Goal: Task Accomplishment & Management: Complete application form

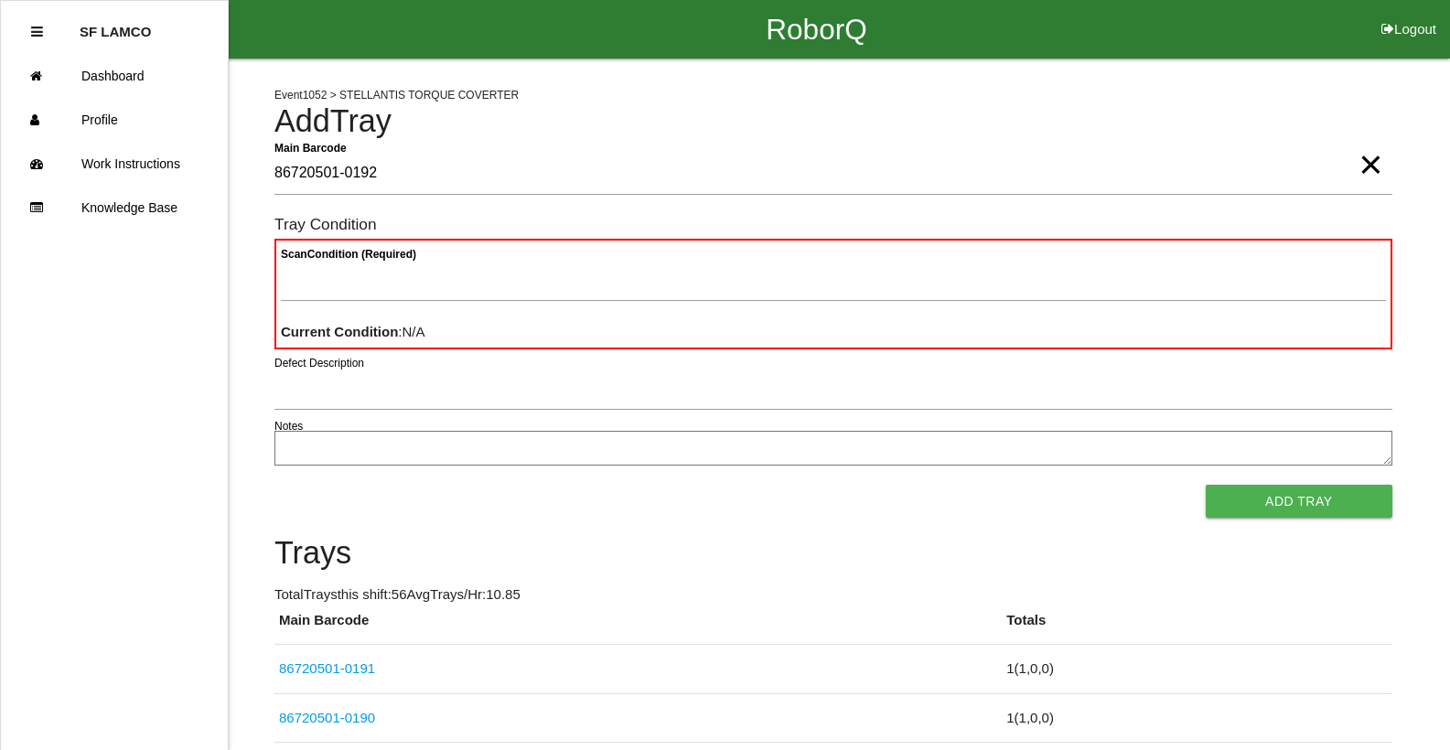
type Barcode "86720501-0192"
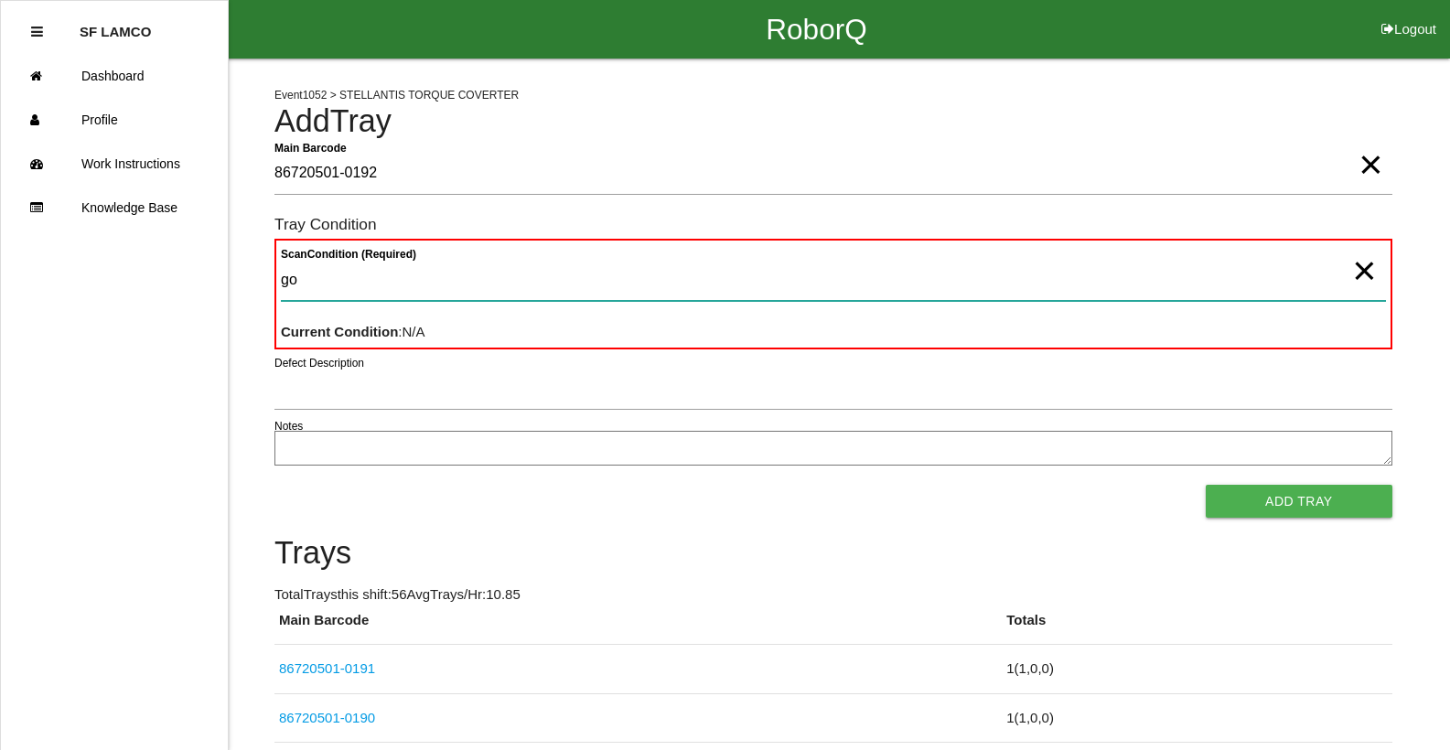
type Condition "goo"
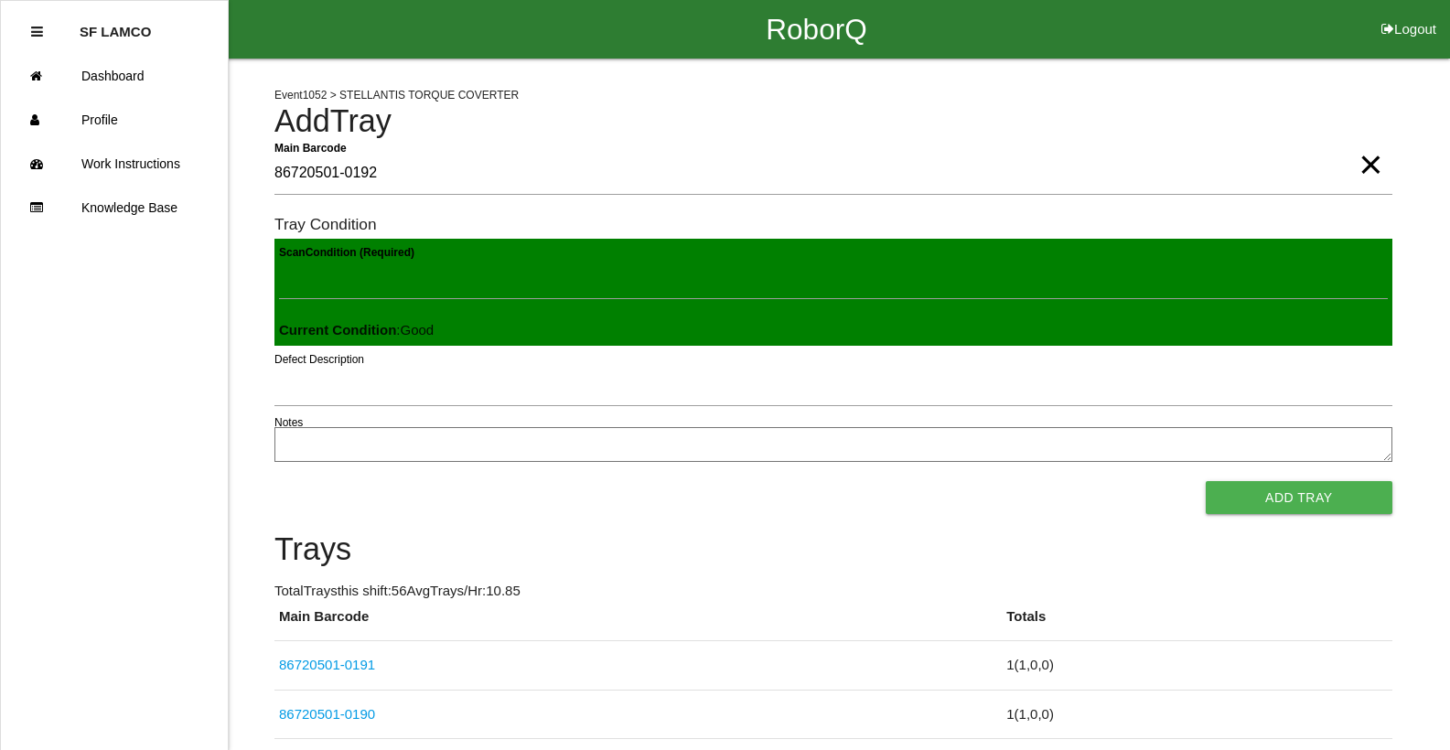
click at [1206, 481] on button "Add Tray" at bounding box center [1299, 497] width 187 height 33
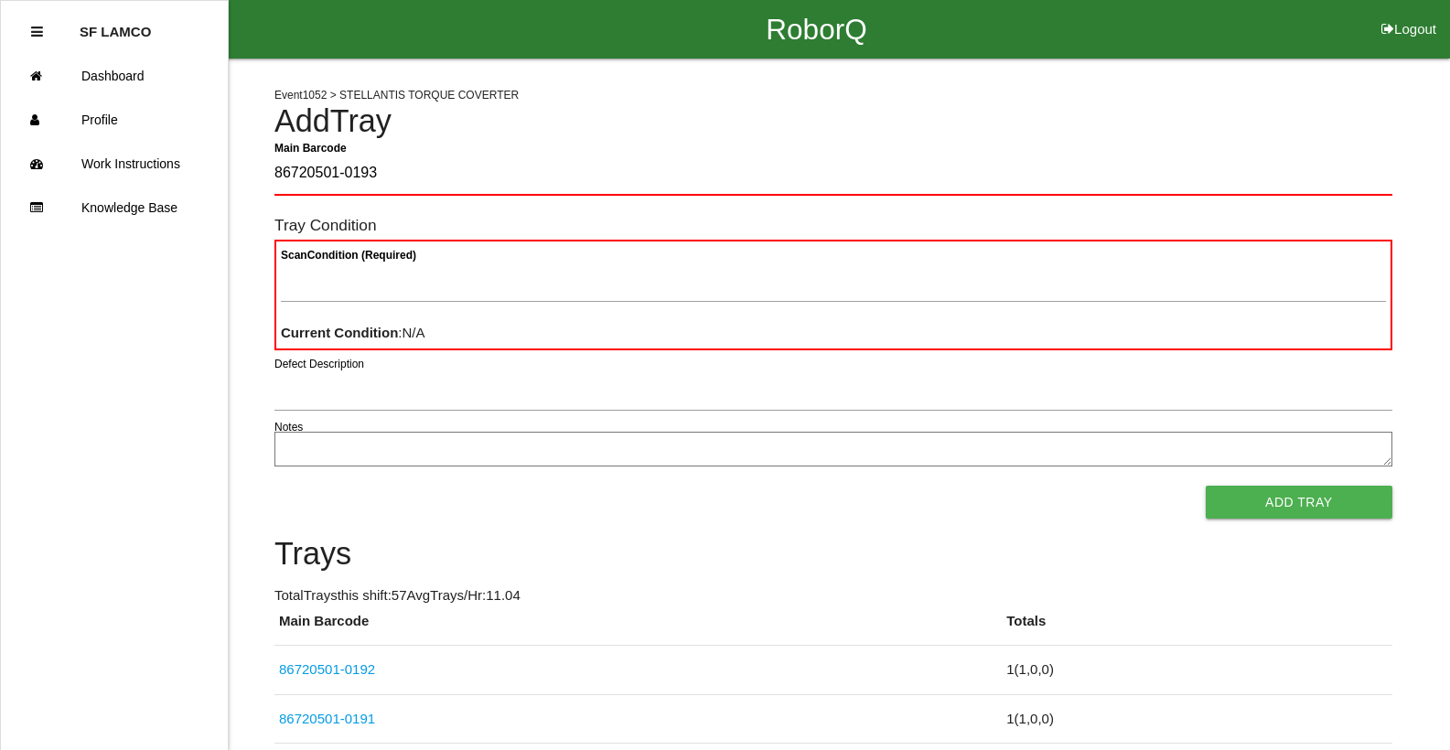
type Barcode "86720501-0193"
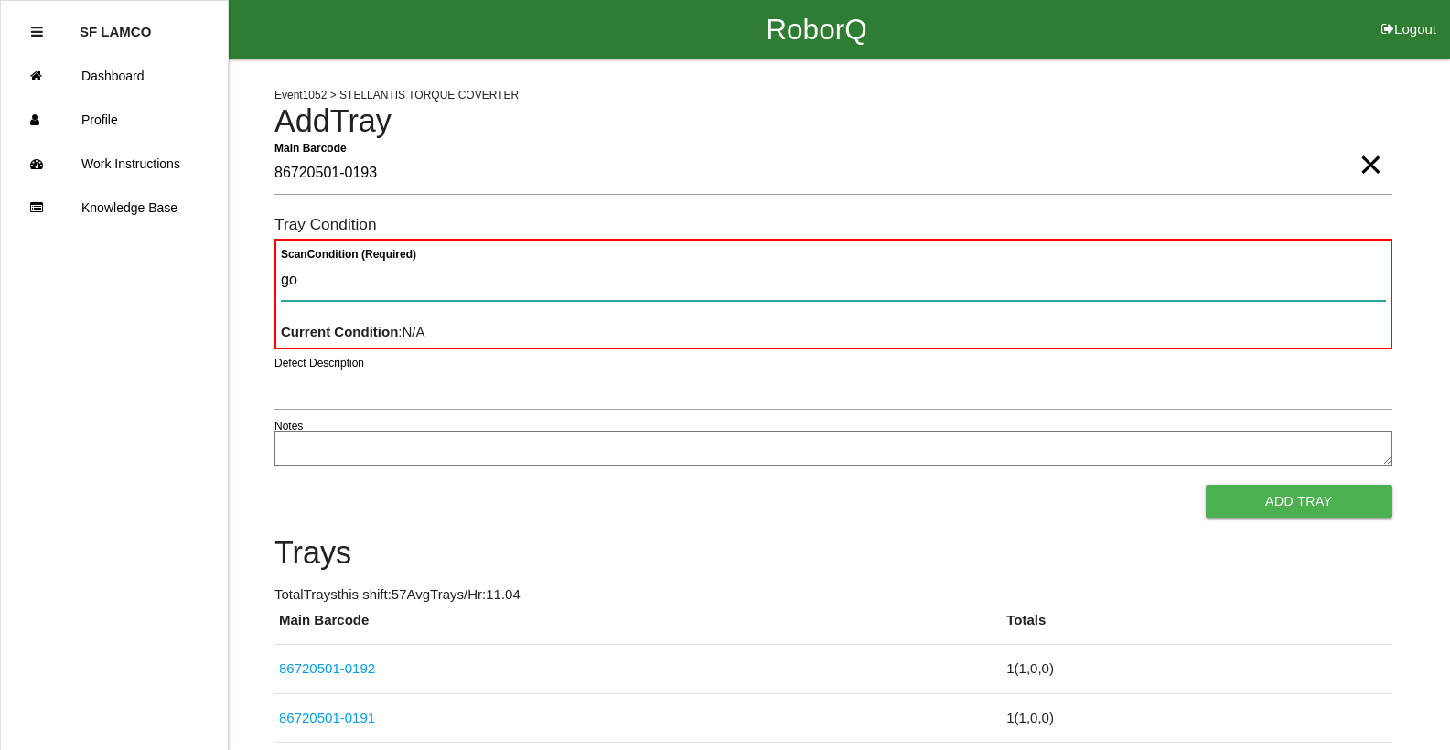
type Condition "goo"
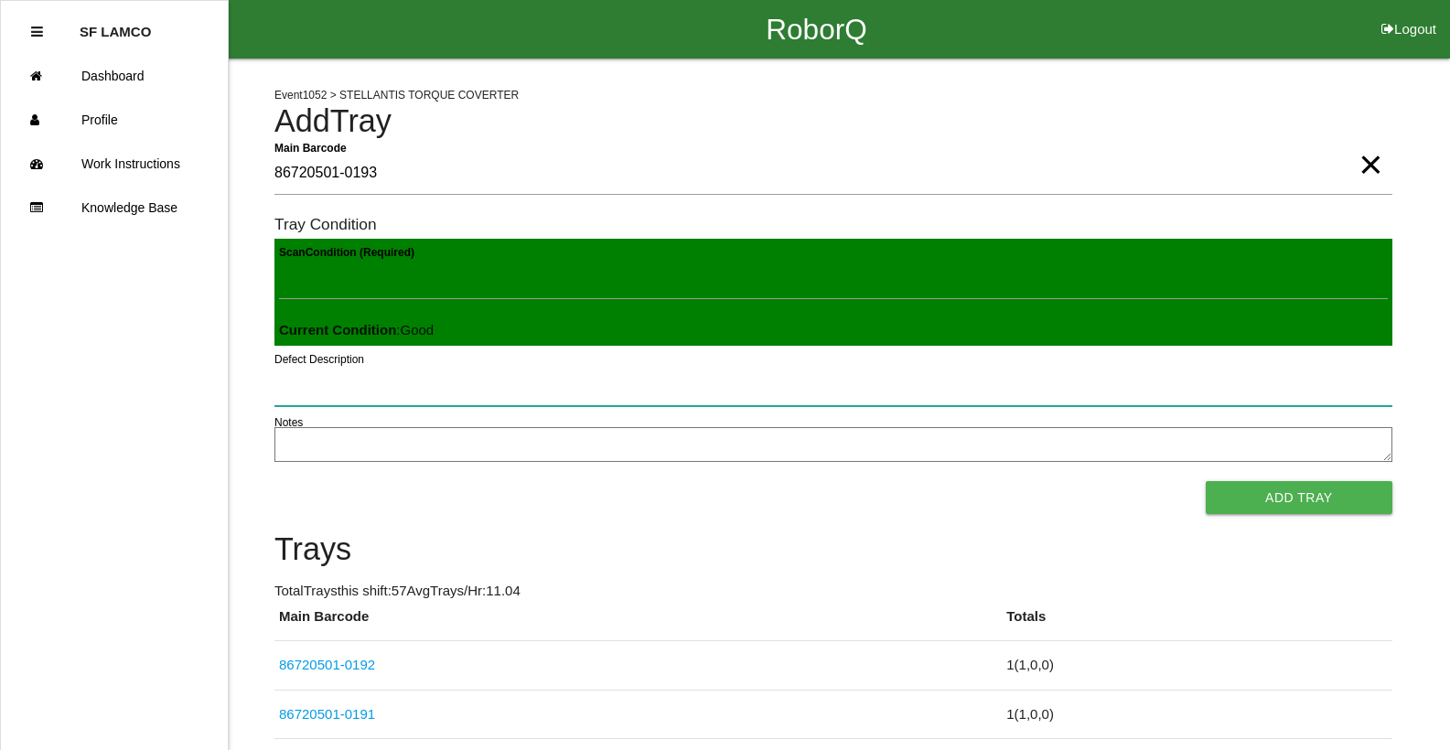
click at [1206, 481] on button "Add Tray" at bounding box center [1299, 497] width 187 height 33
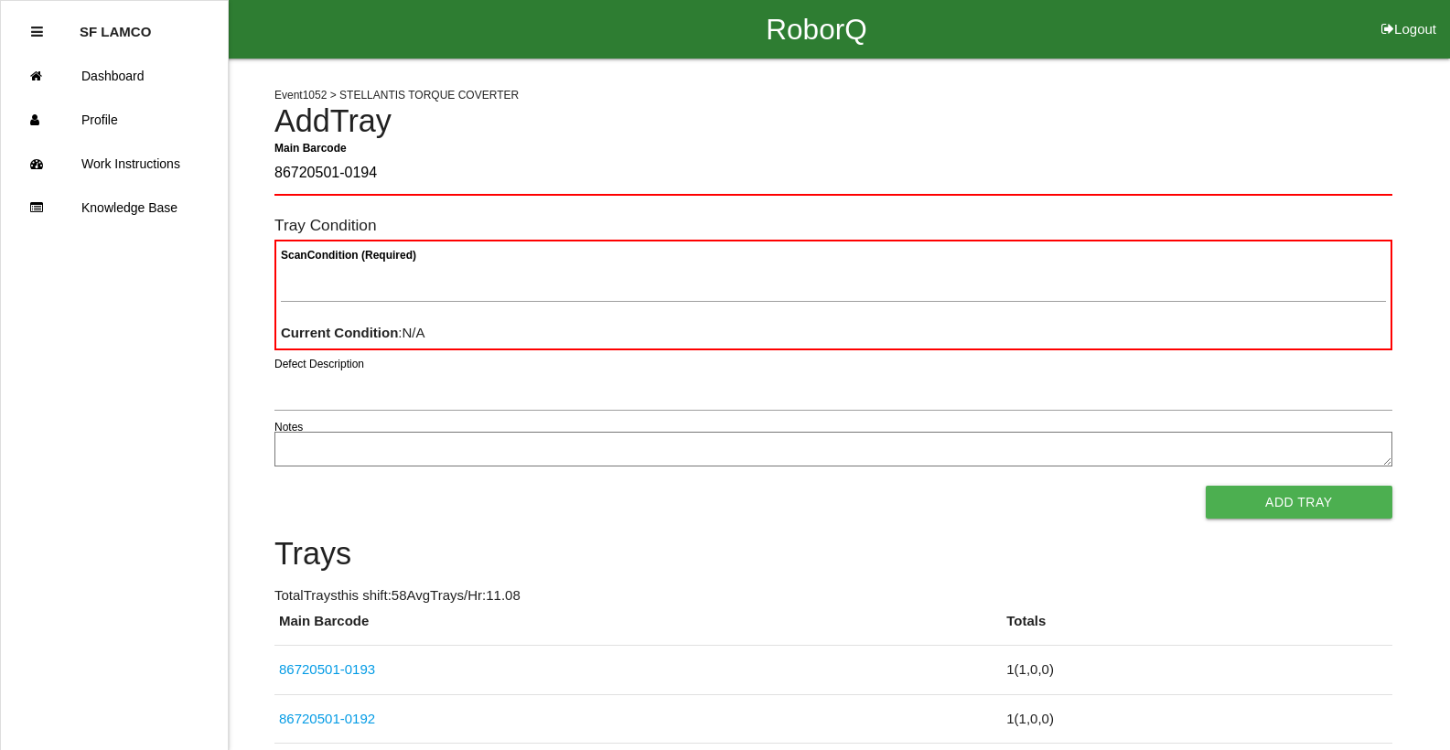
type Barcode "86720501-0194"
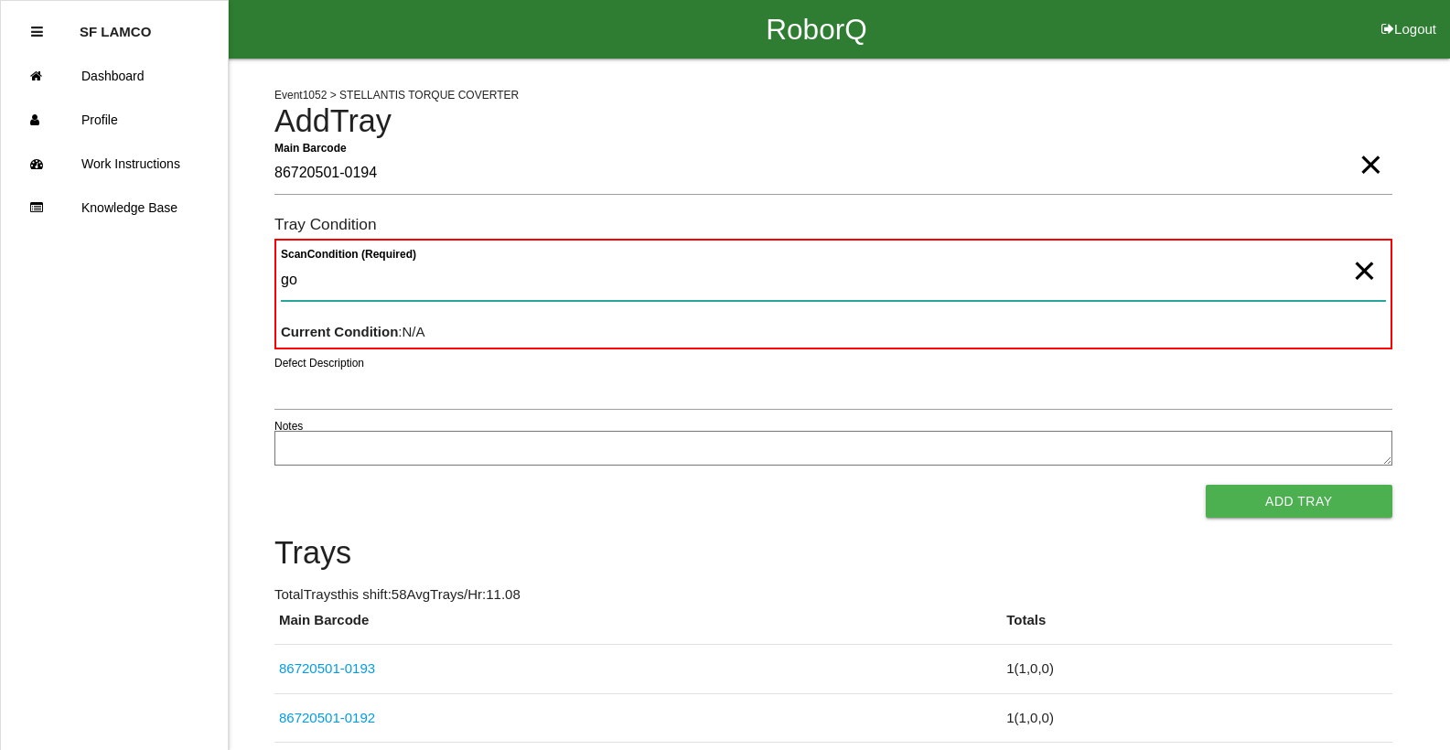
type Condition "goo"
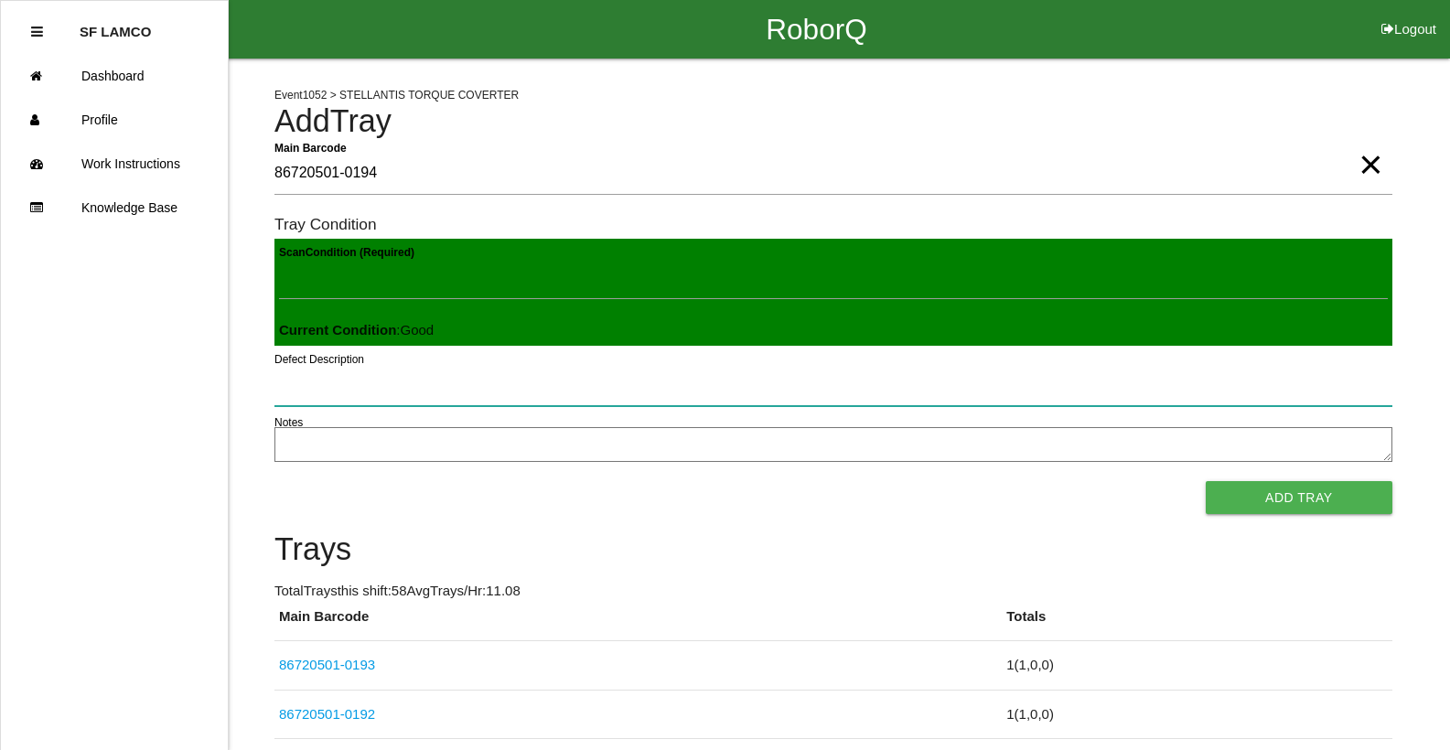
click at [1206, 481] on button "Add Tray" at bounding box center [1299, 497] width 187 height 33
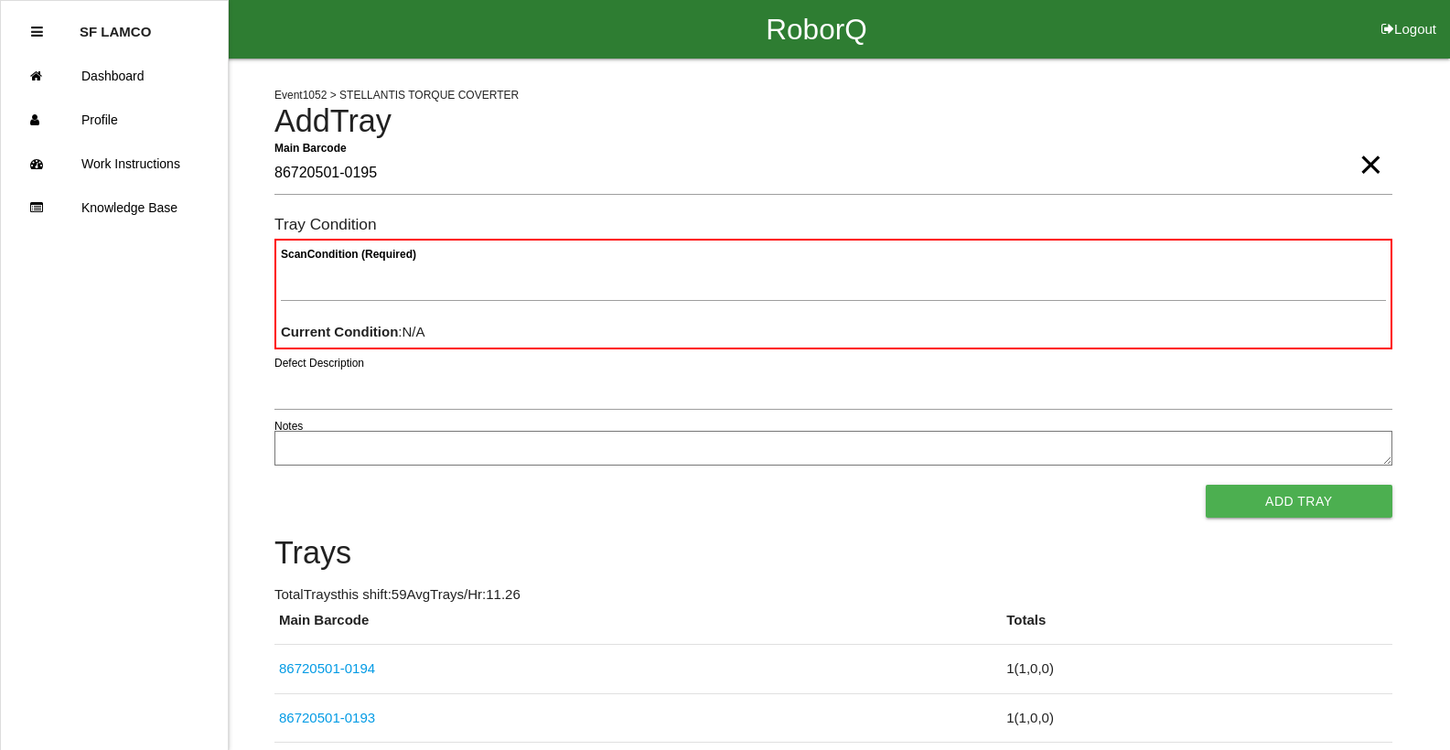
type Barcode "86720501-0195"
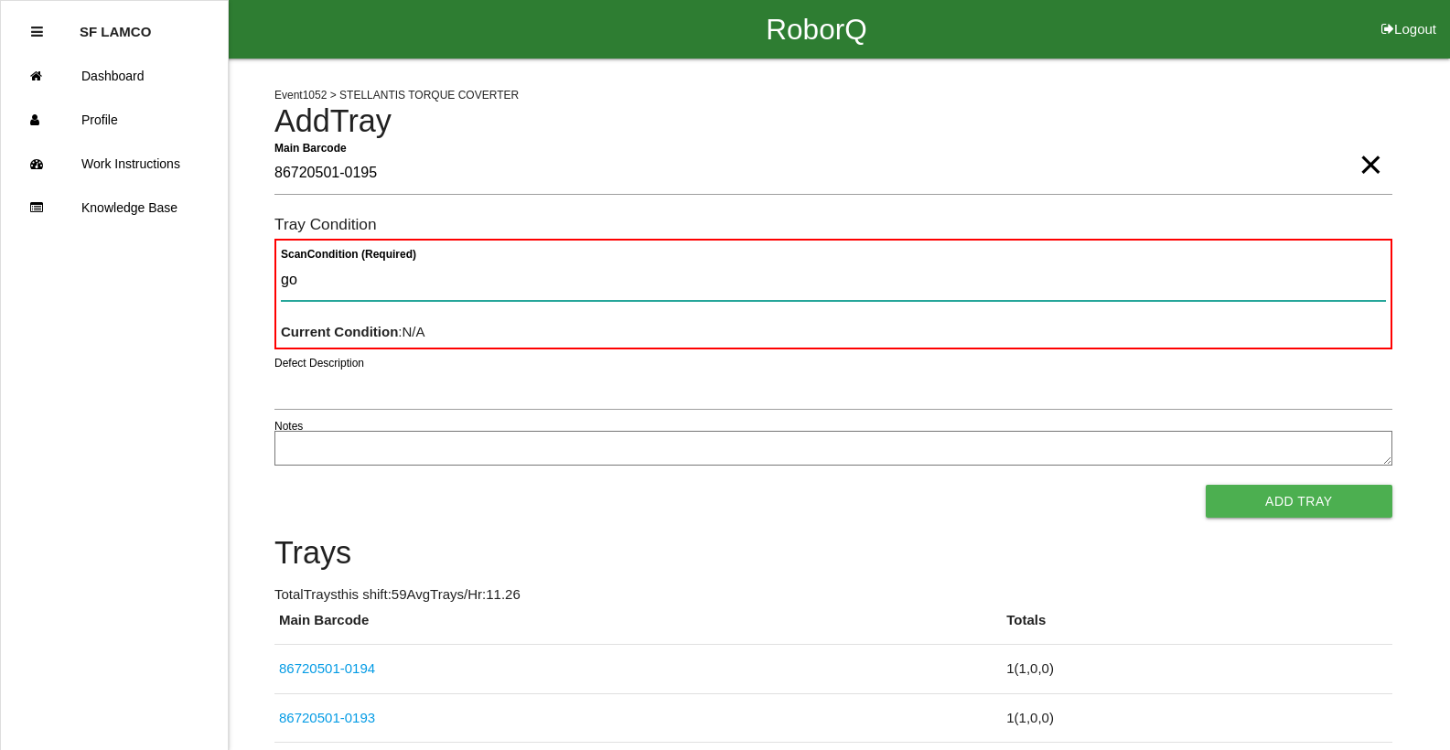
type Condition "goo"
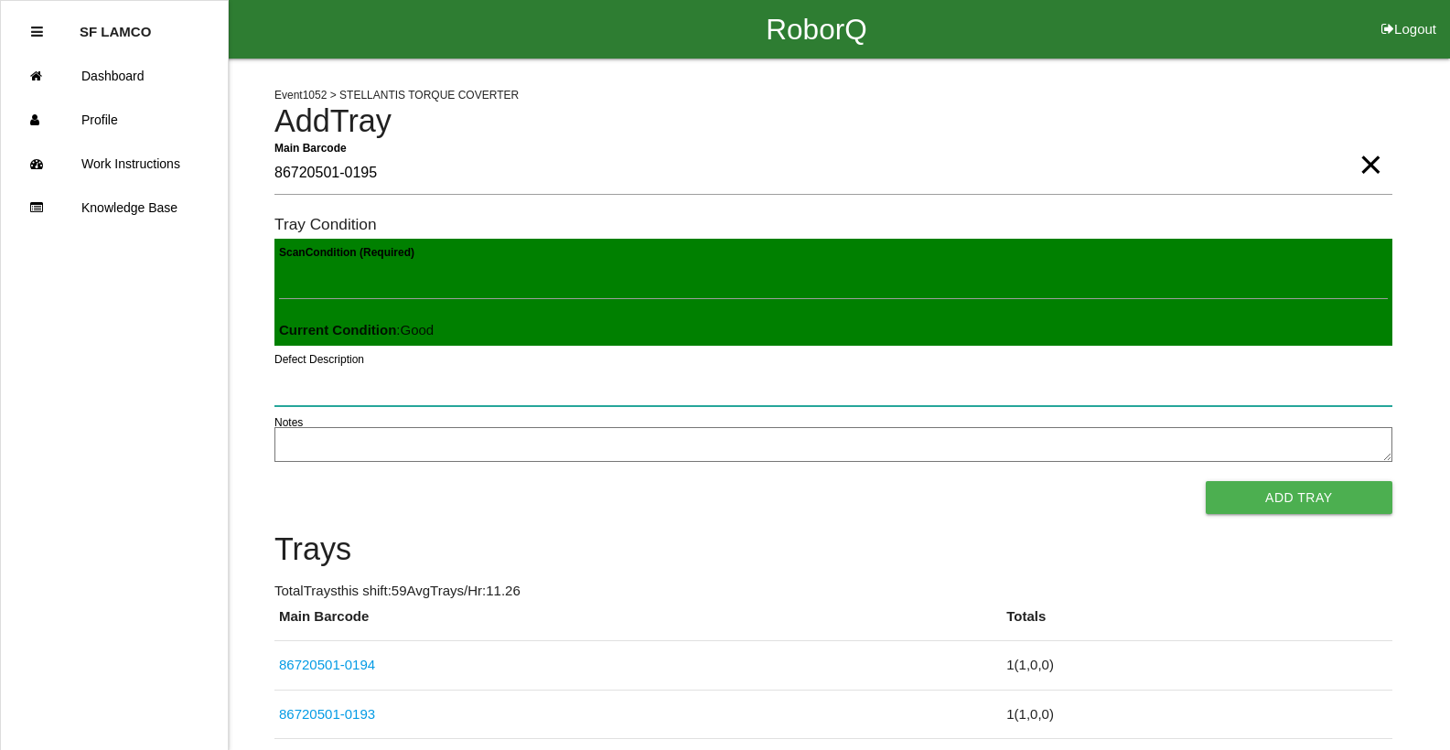
click at [1206, 481] on button "Add Tray" at bounding box center [1299, 497] width 187 height 33
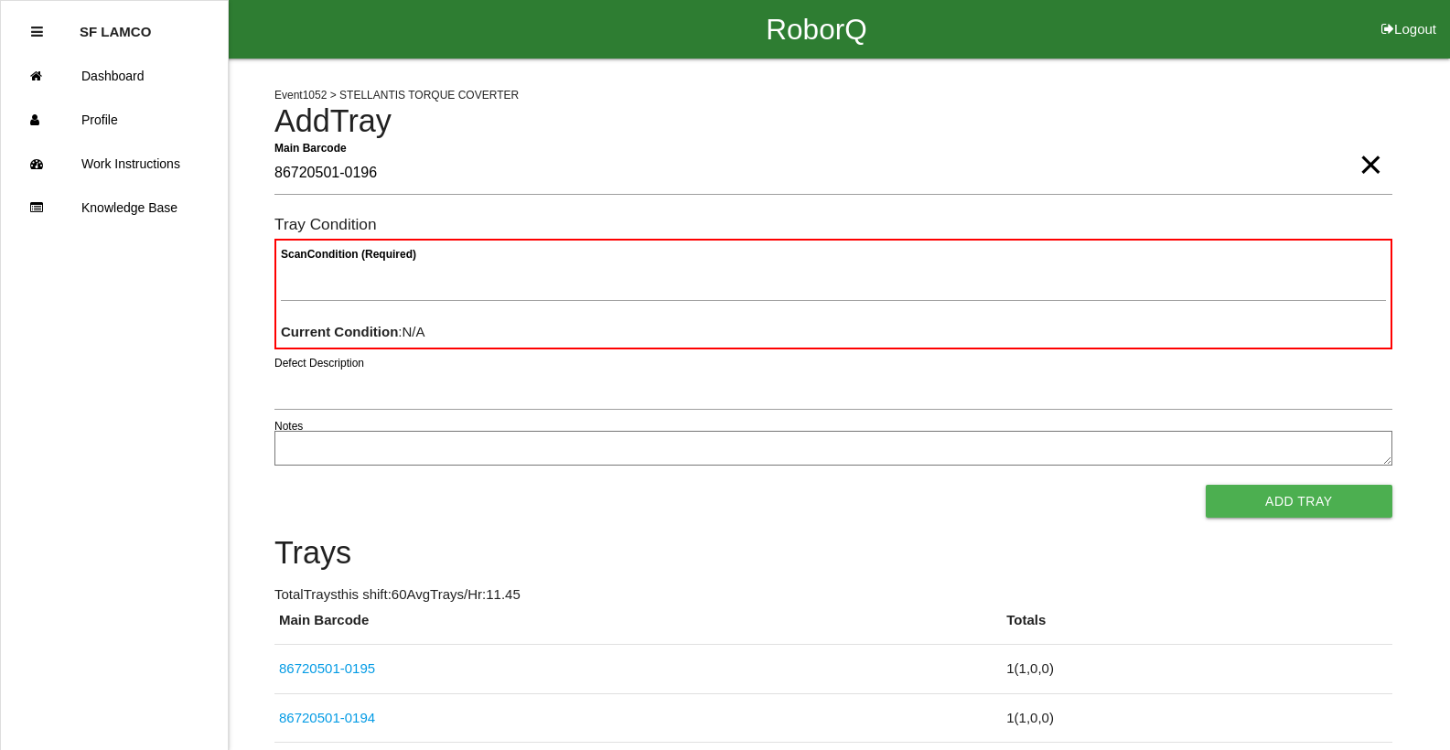
type Barcode "86720501-0196"
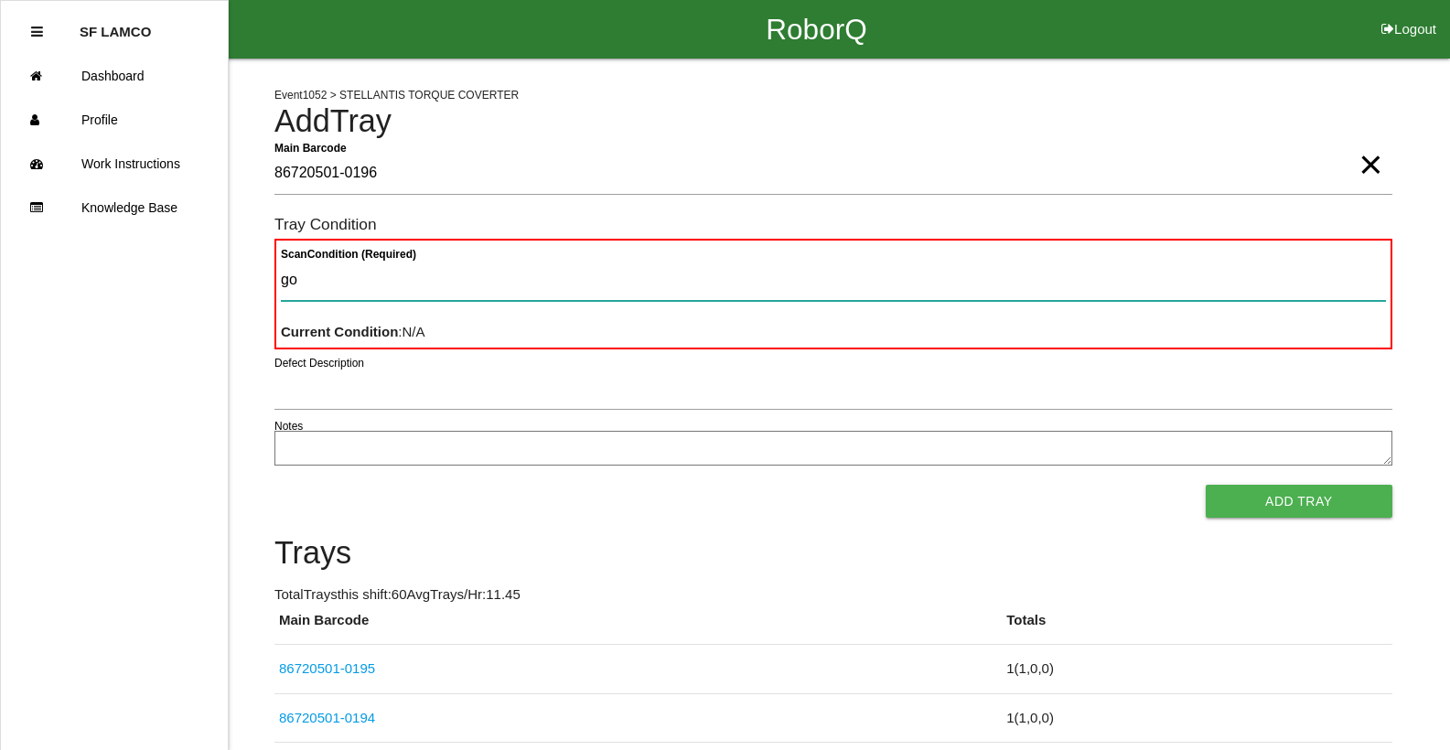
type Condition "goo"
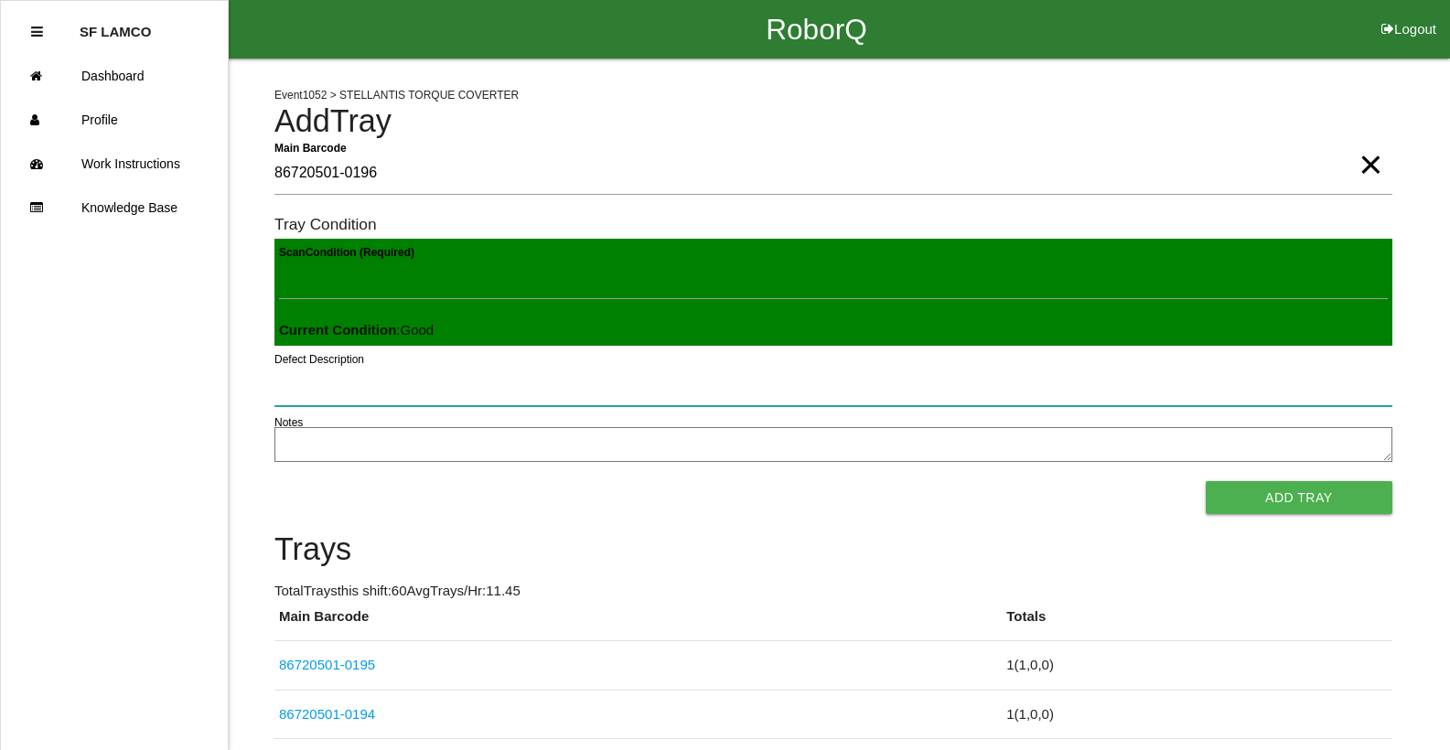
click button "Add Tray" at bounding box center [1299, 497] width 187 height 33
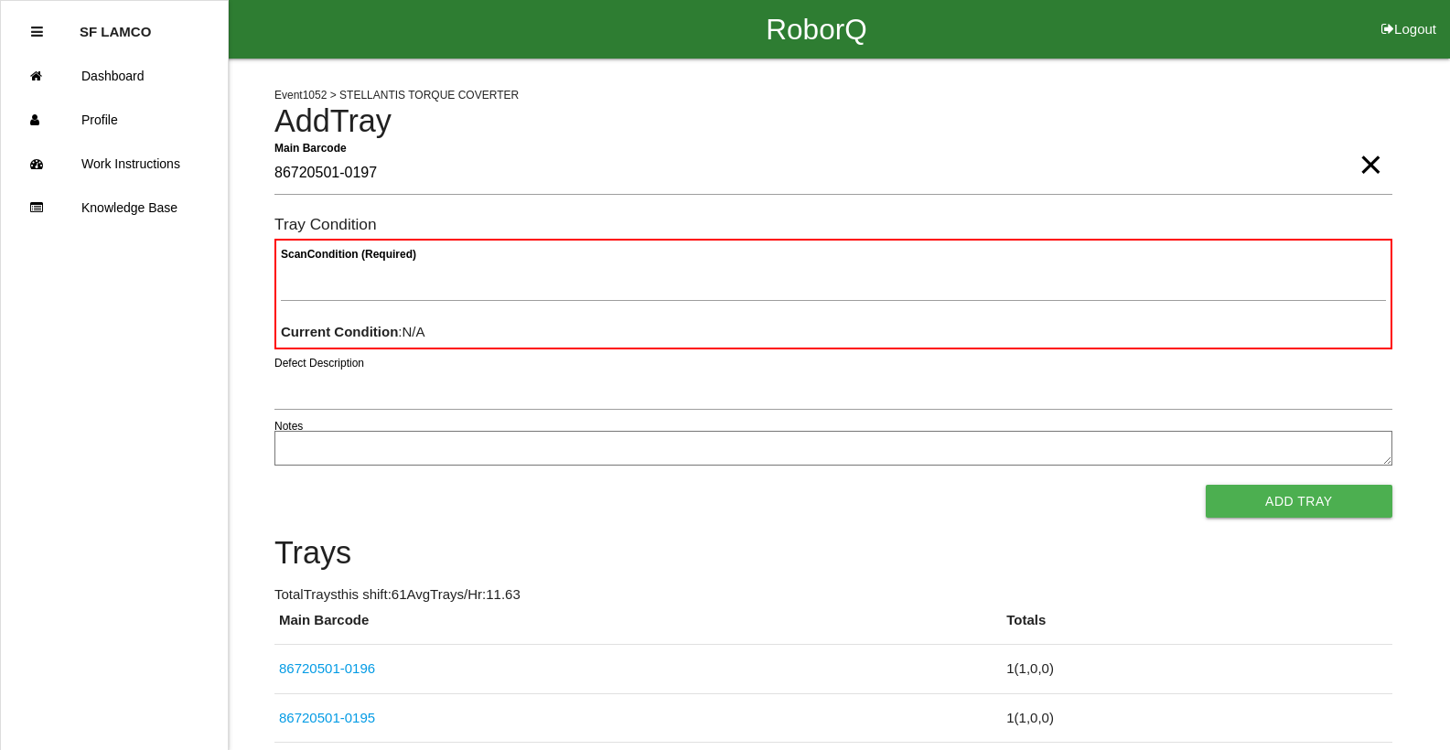
type Barcode "86720501-0197"
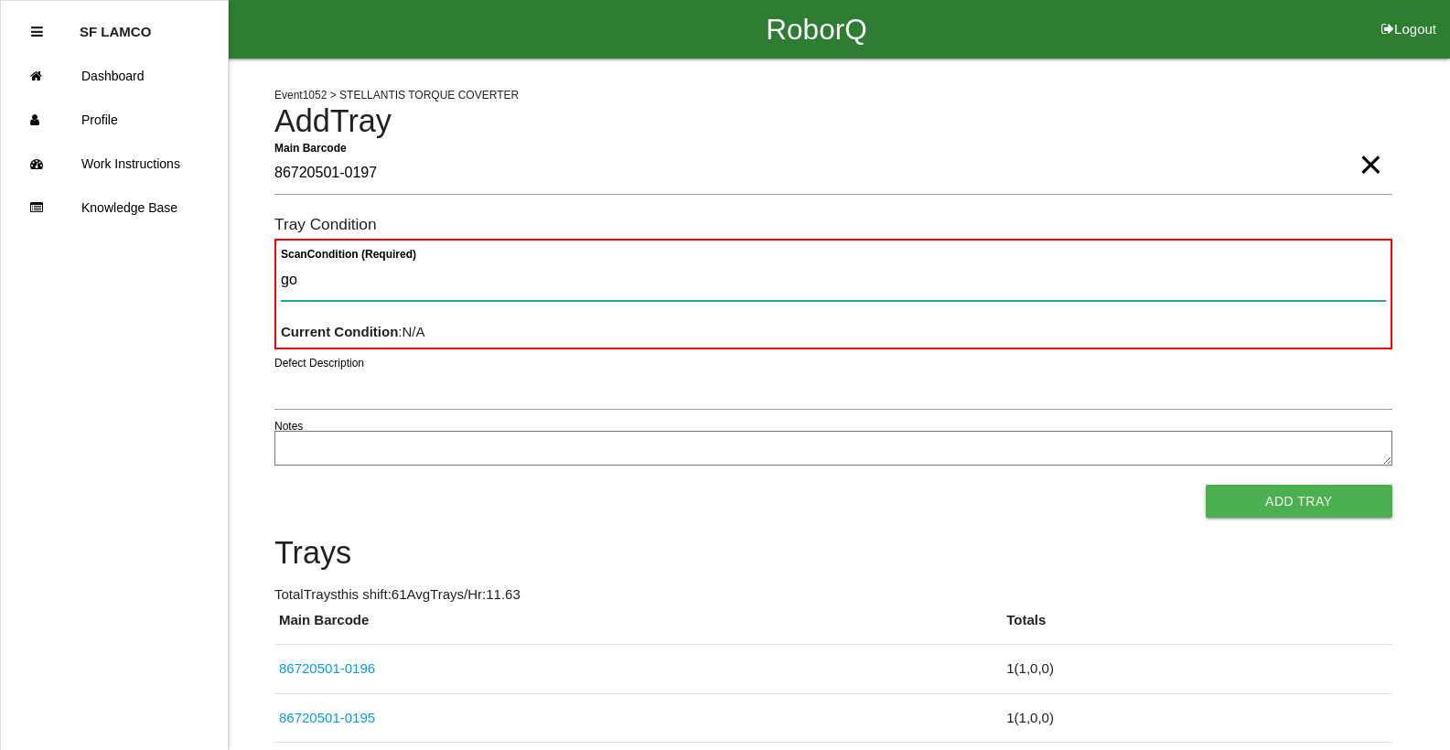
type Condition "goo"
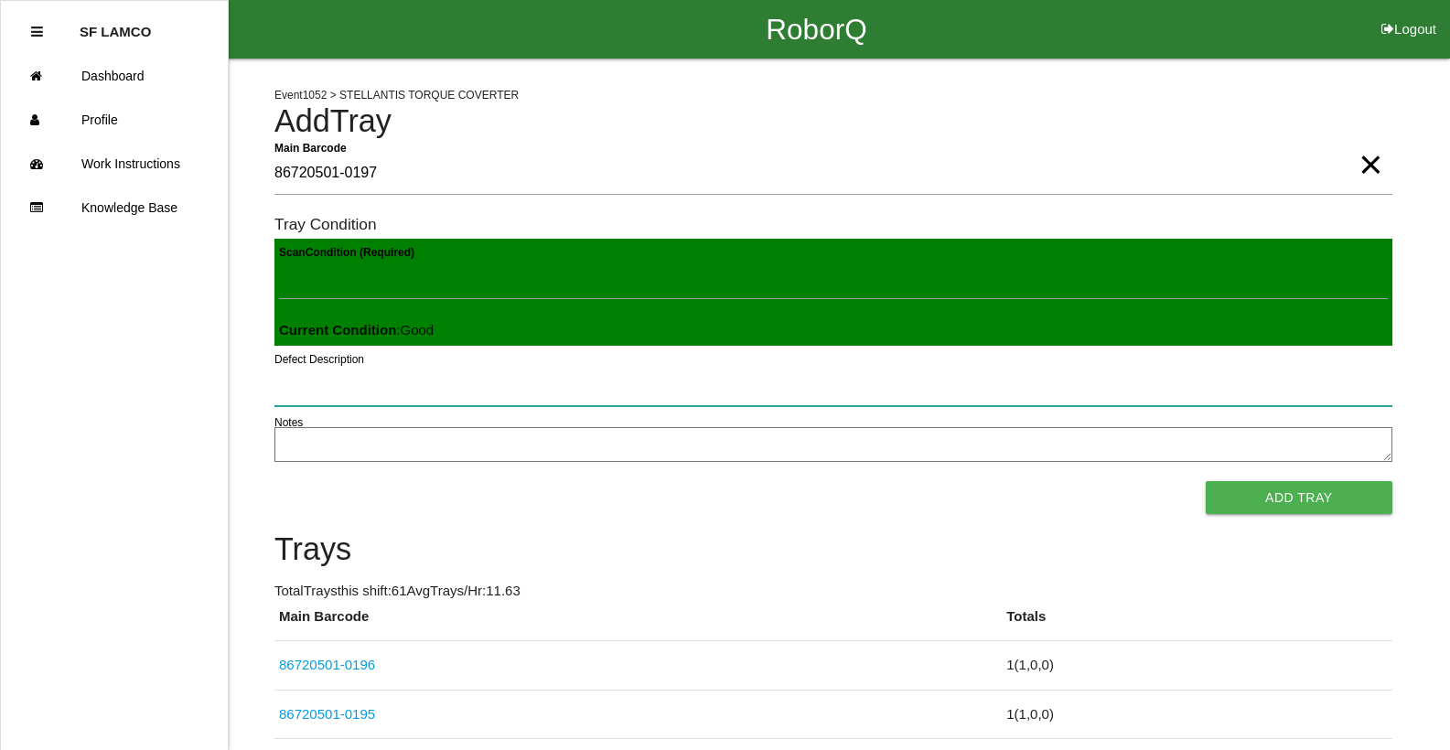
click at [1206, 481] on button "Add Tray" at bounding box center [1299, 497] width 187 height 33
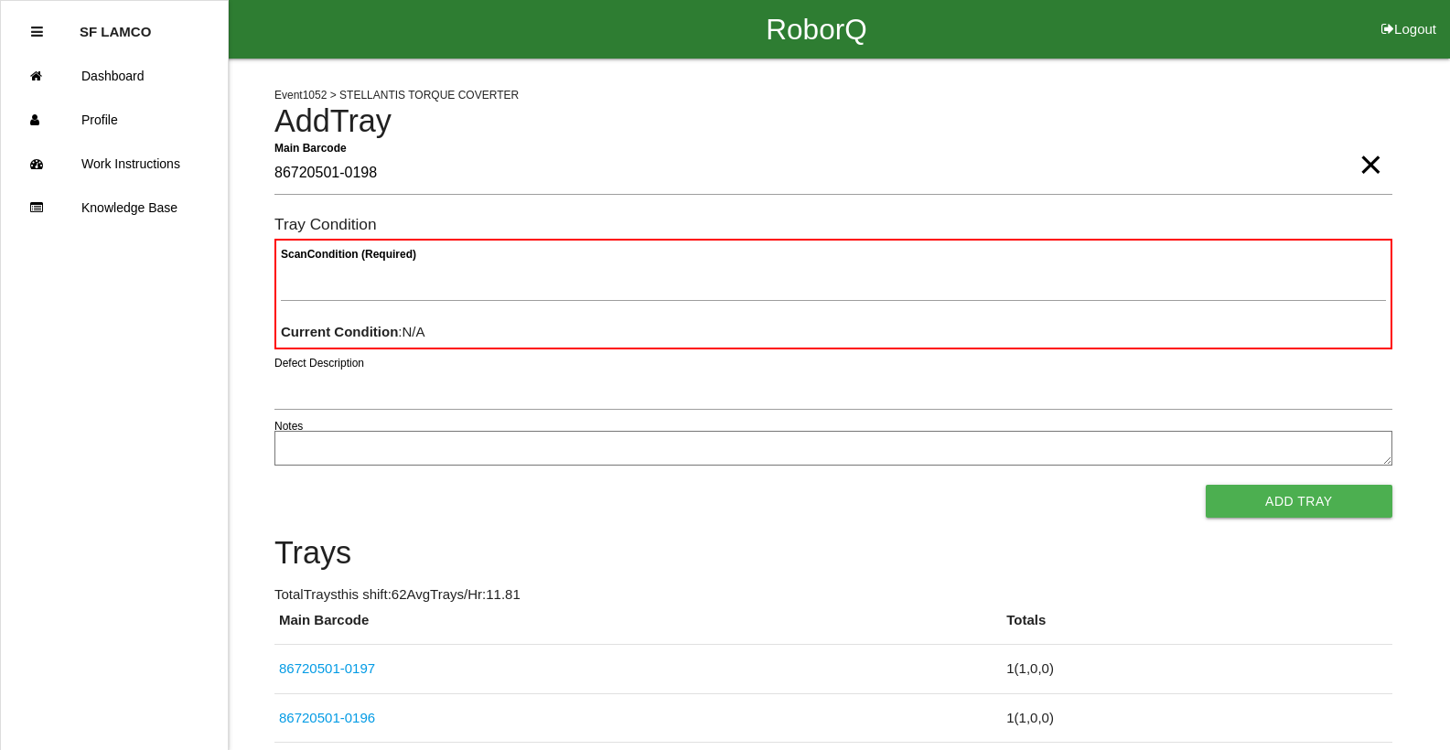
type Barcode "86720501-0198"
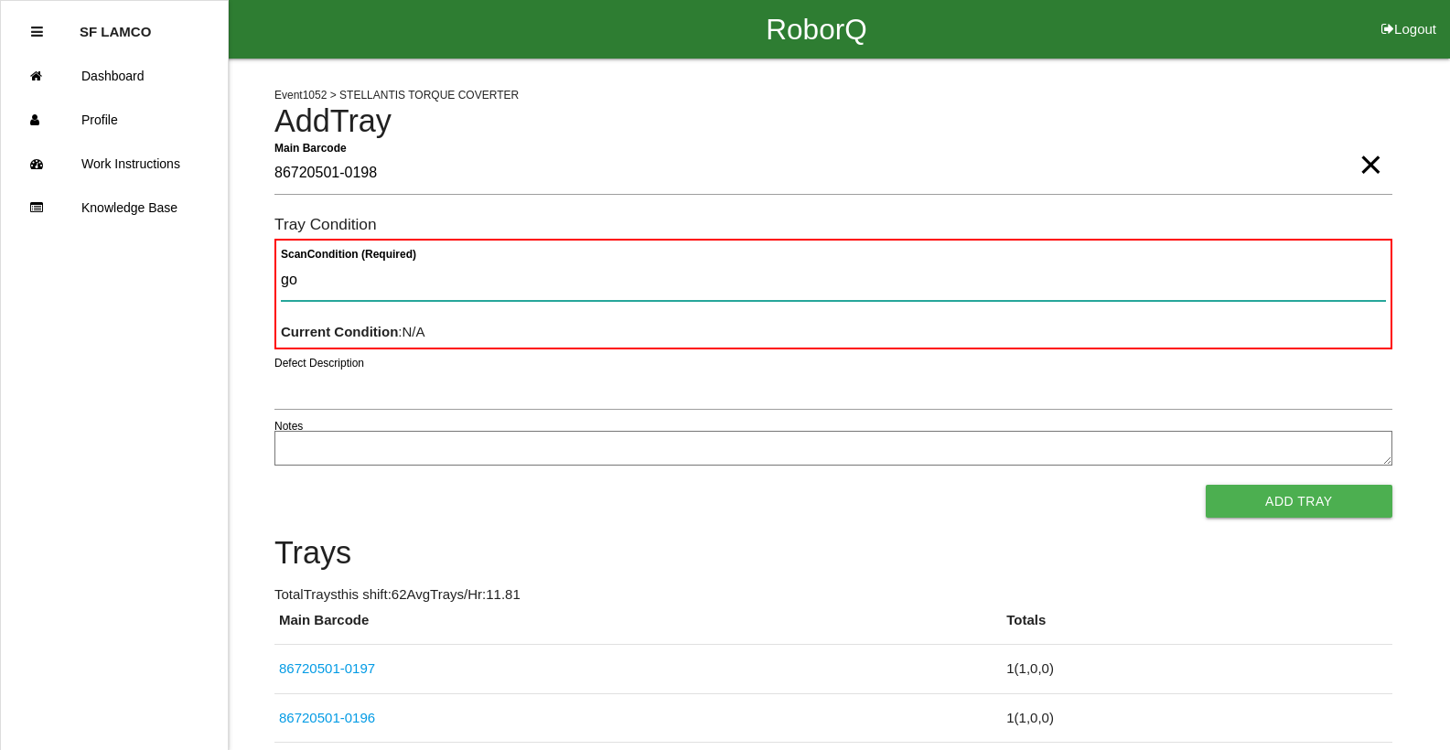
type Condition "goo"
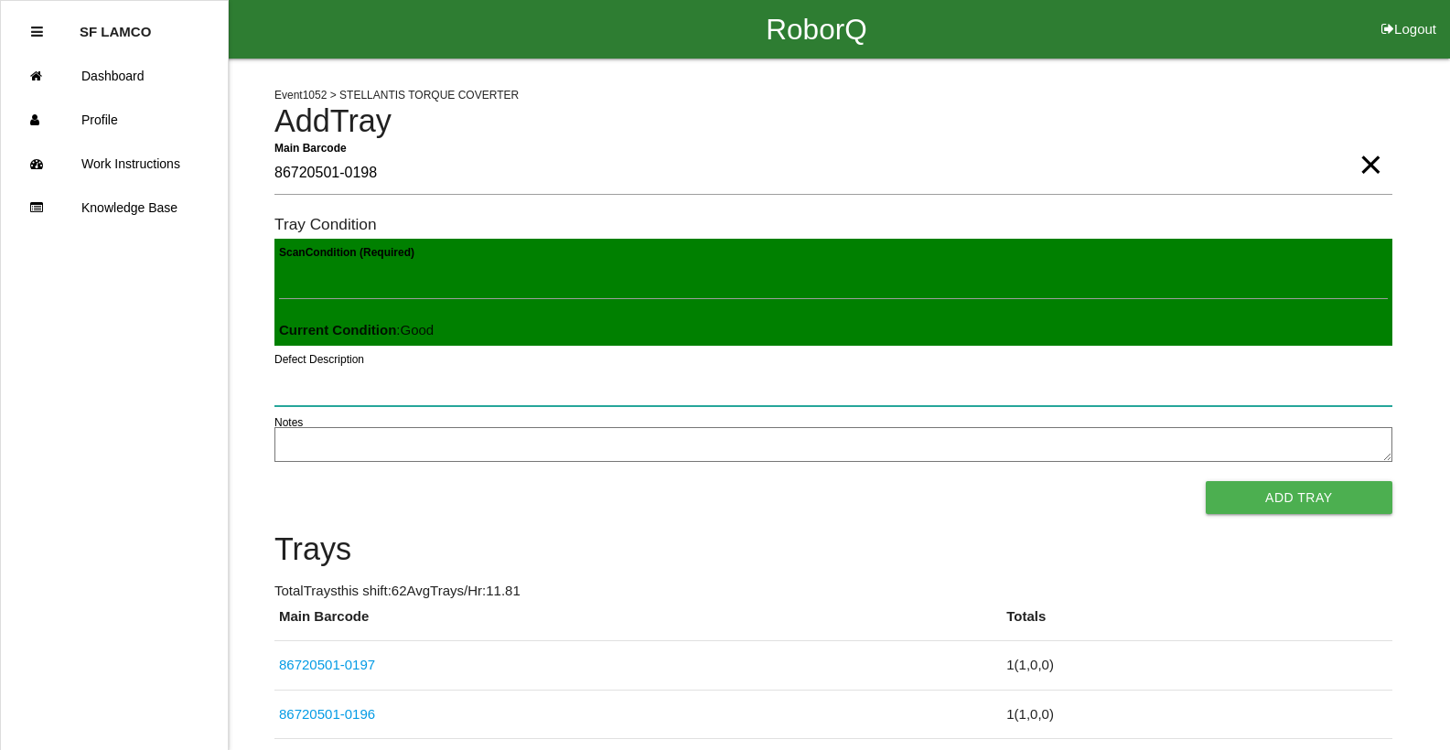
click at [1206, 481] on button "Add Tray" at bounding box center [1299, 497] width 187 height 33
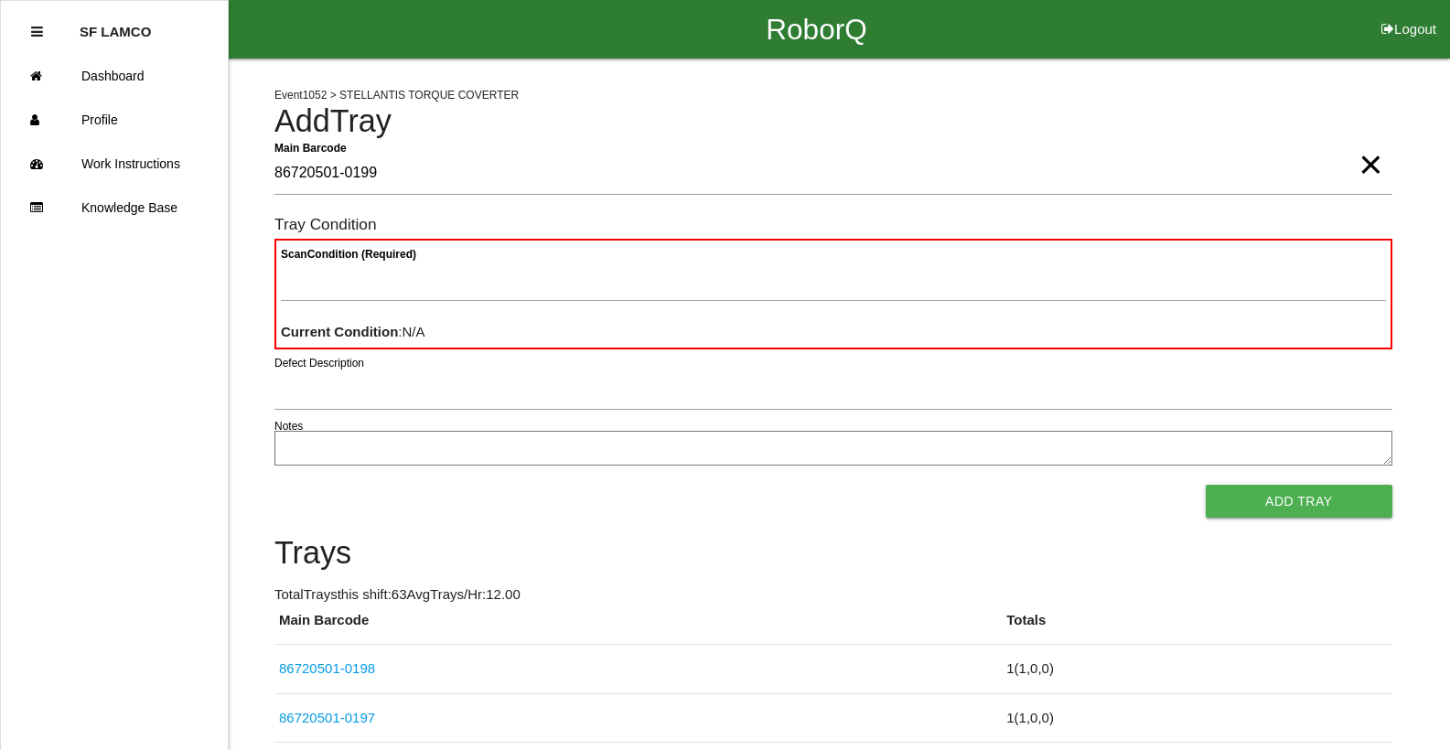
type Barcode "86720501-0199"
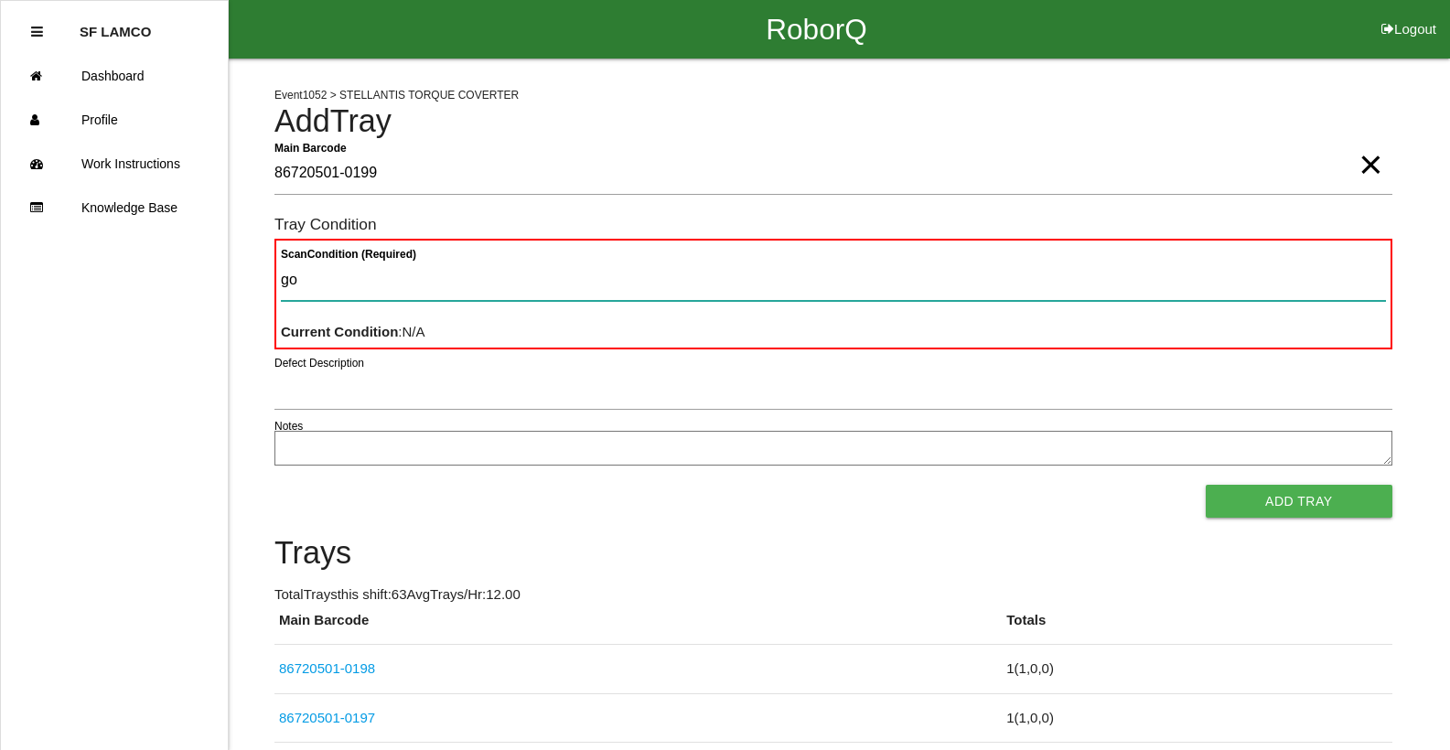
type Condition "goo"
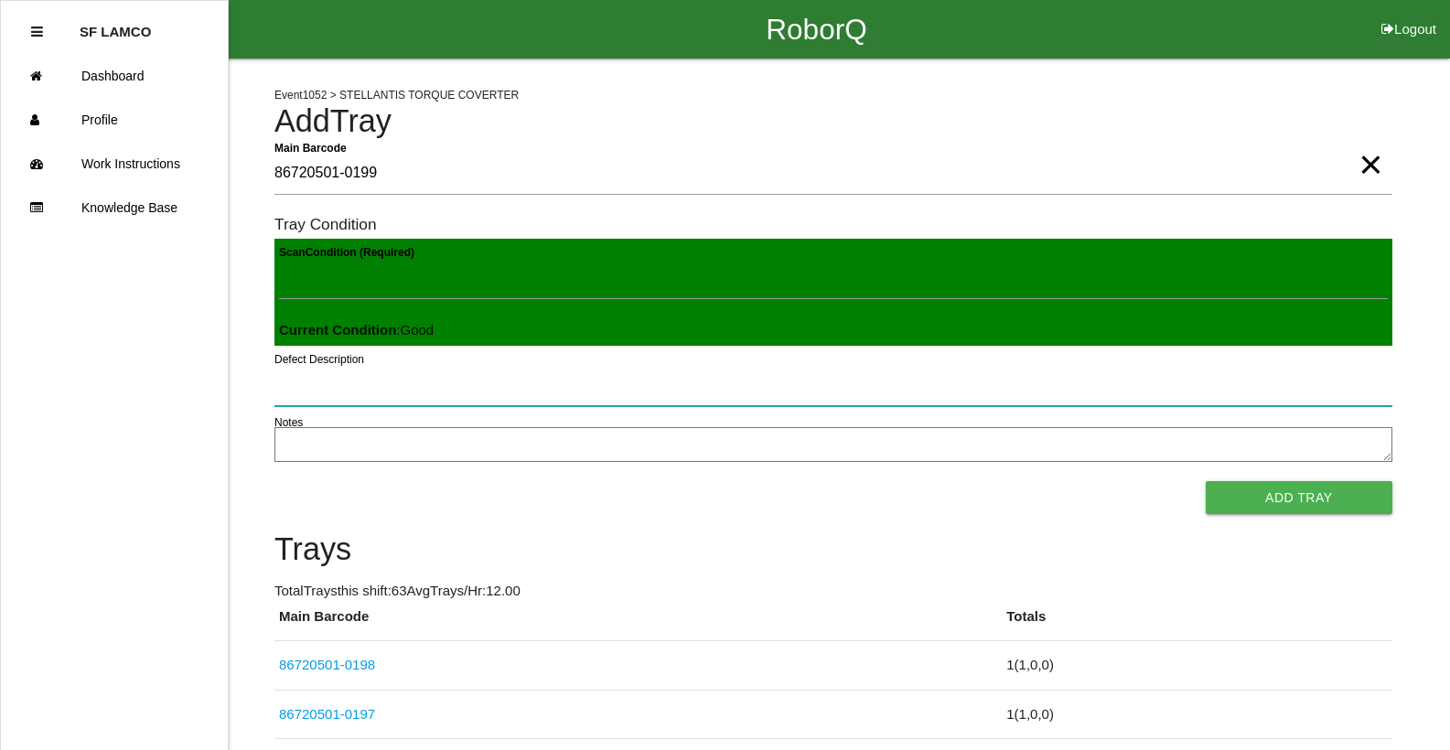
click at [1206, 481] on button "Add Tray" at bounding box center [1299, 497] width 187 height 33
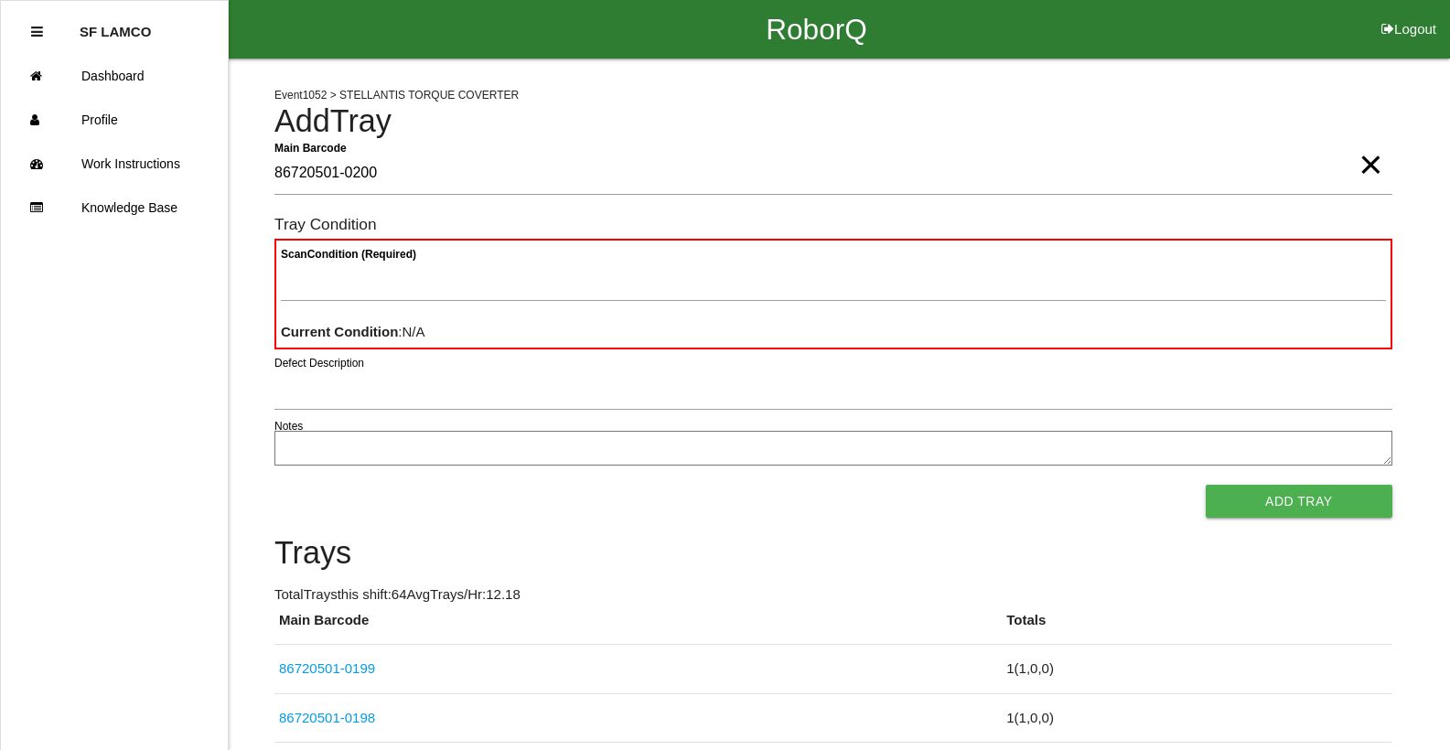
type Barcode "86720501-0200"
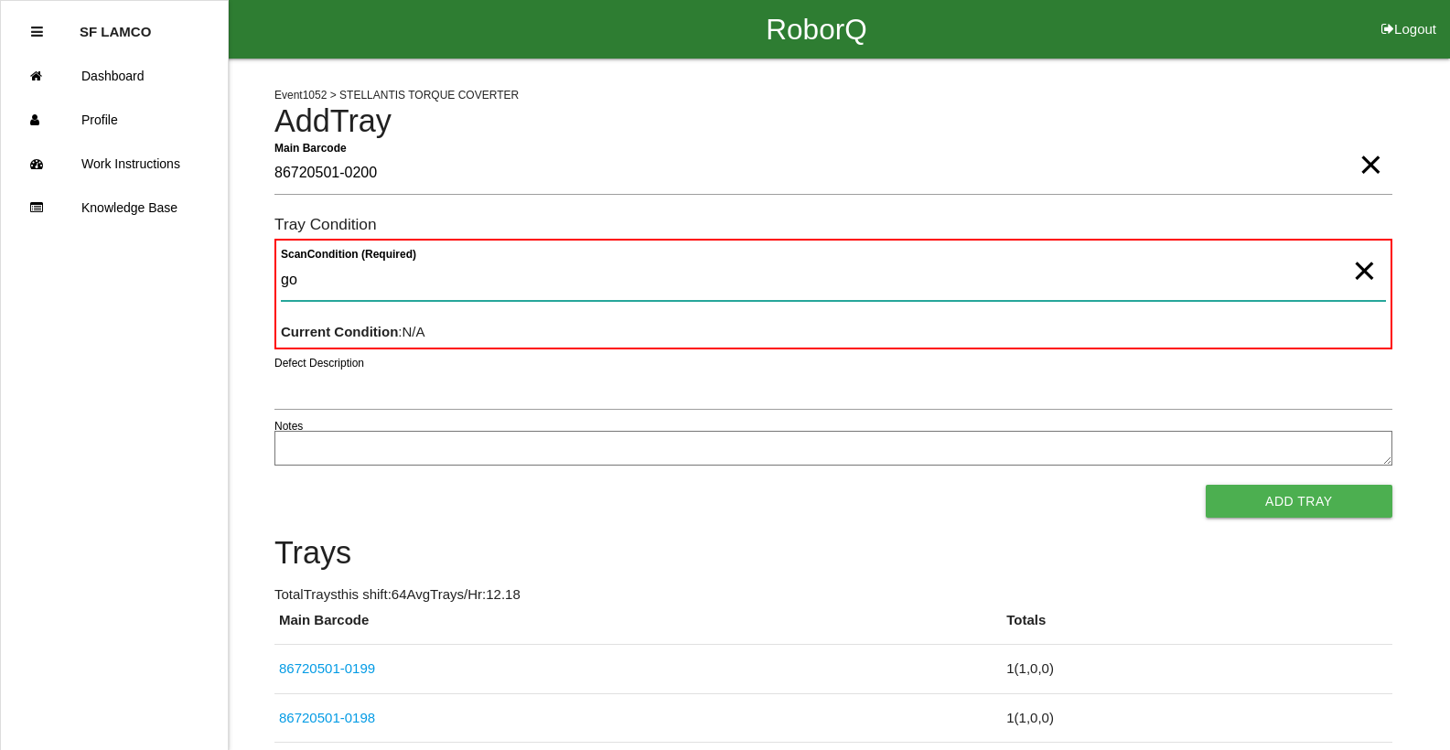
type Condition "goo"
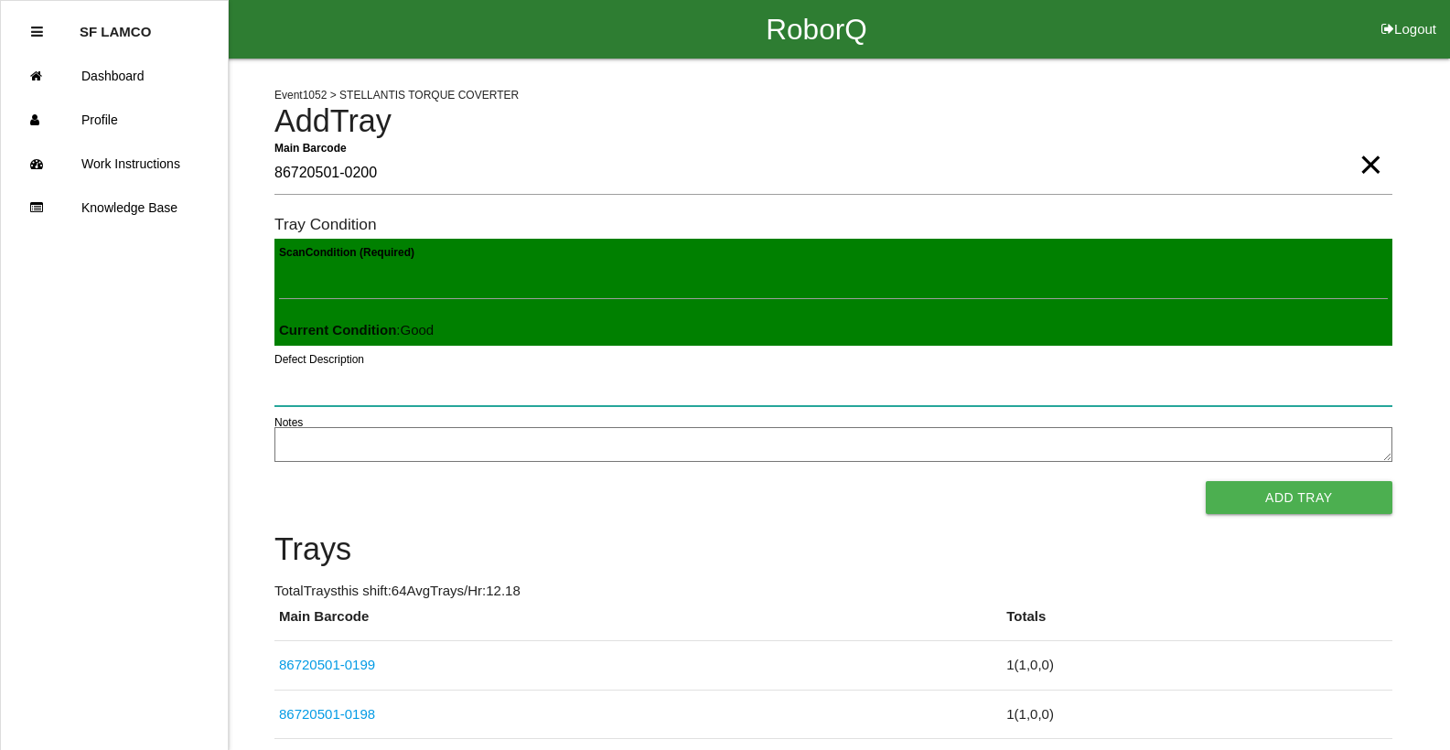
click at [1206, 481] on button "Add Tray" at bounding box center [1299, 497] width 187 height 33
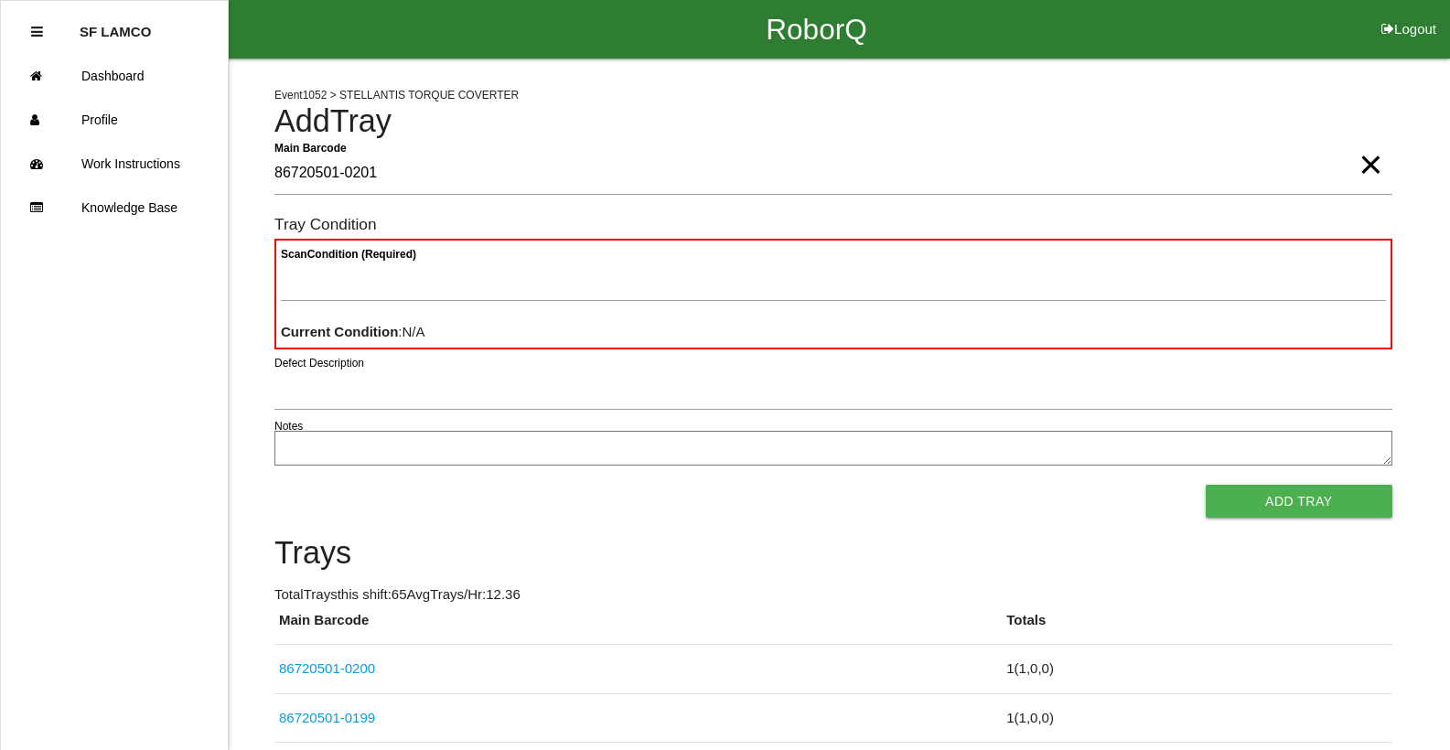
type Barcode "86720501-0201"
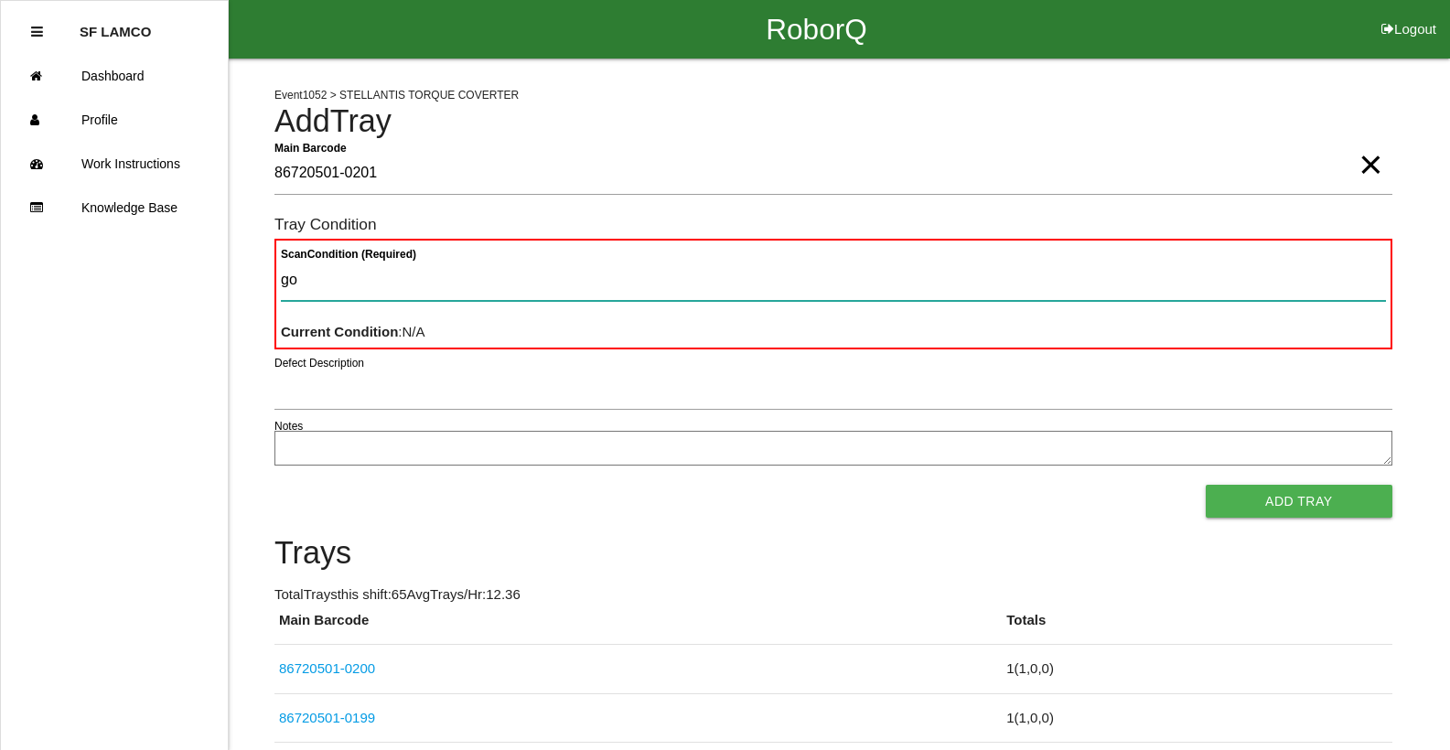
type Condition "goo"
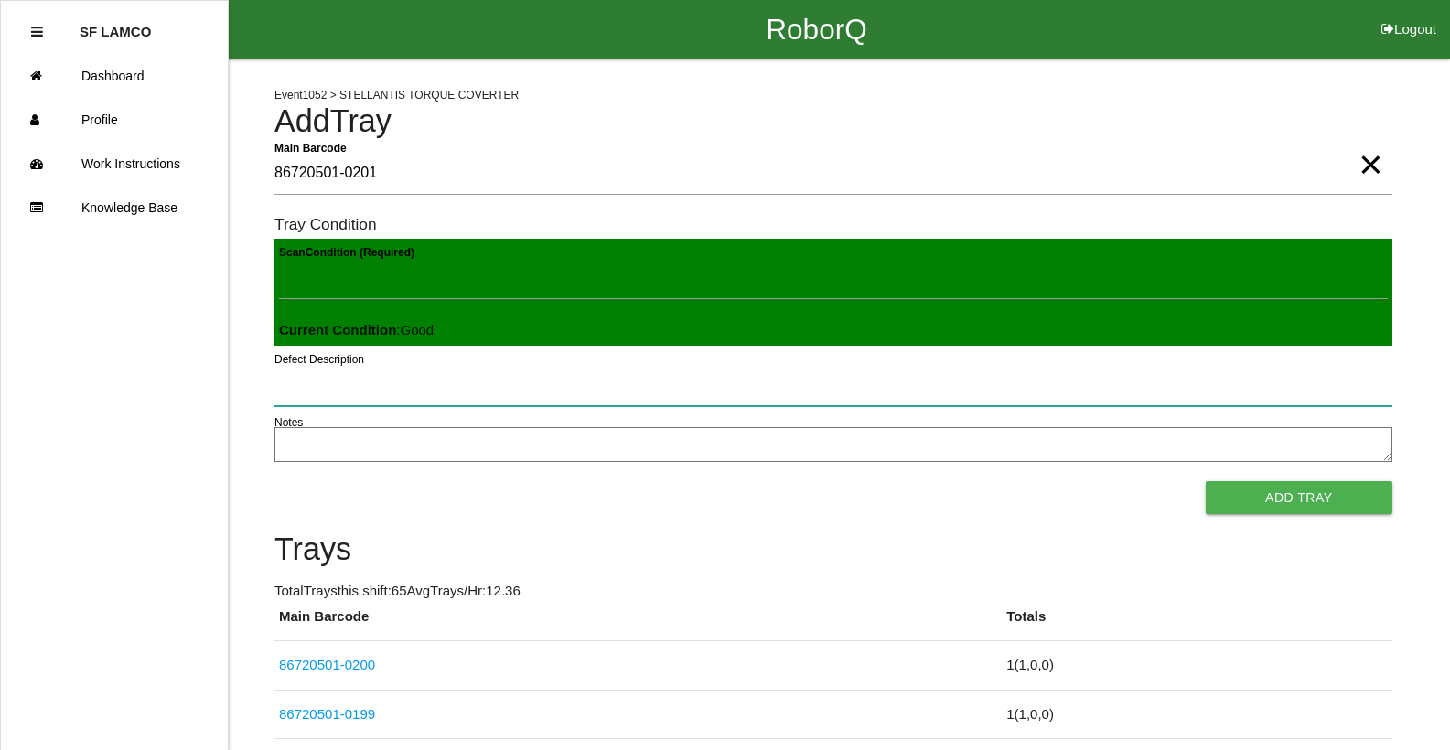
click at [1206, 481] on button "Add Tray" at bounding box center [1299, 497] width 187 height 33
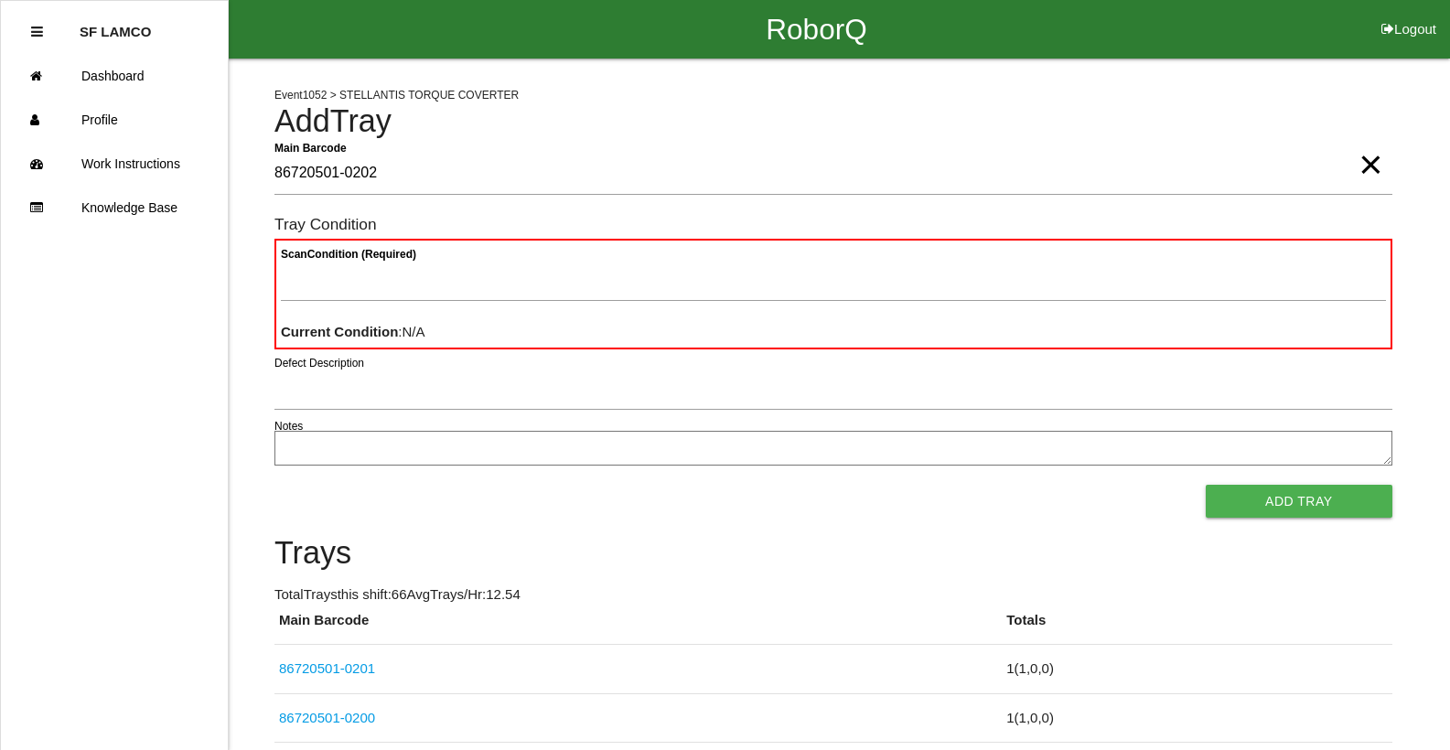
type Barcode "86720501-0202"
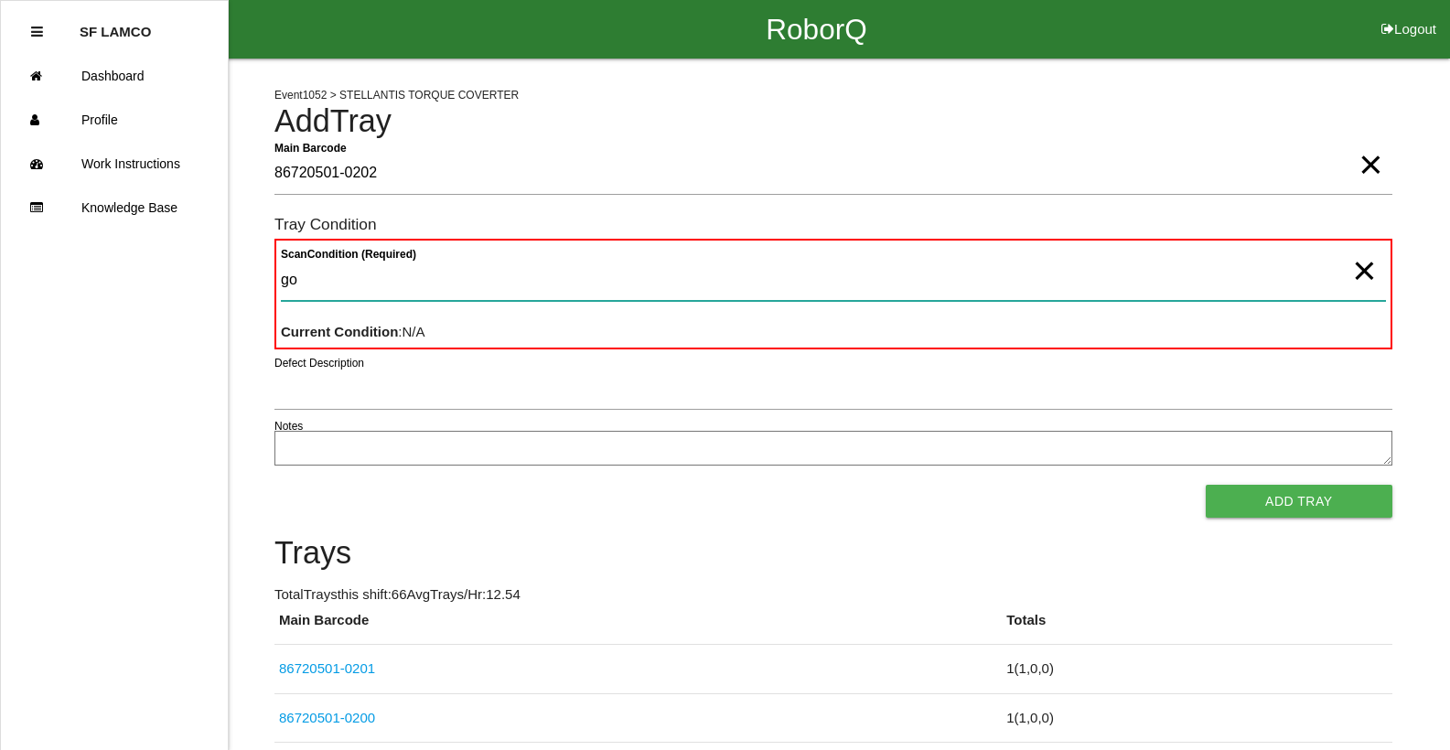
type Condition "goo"
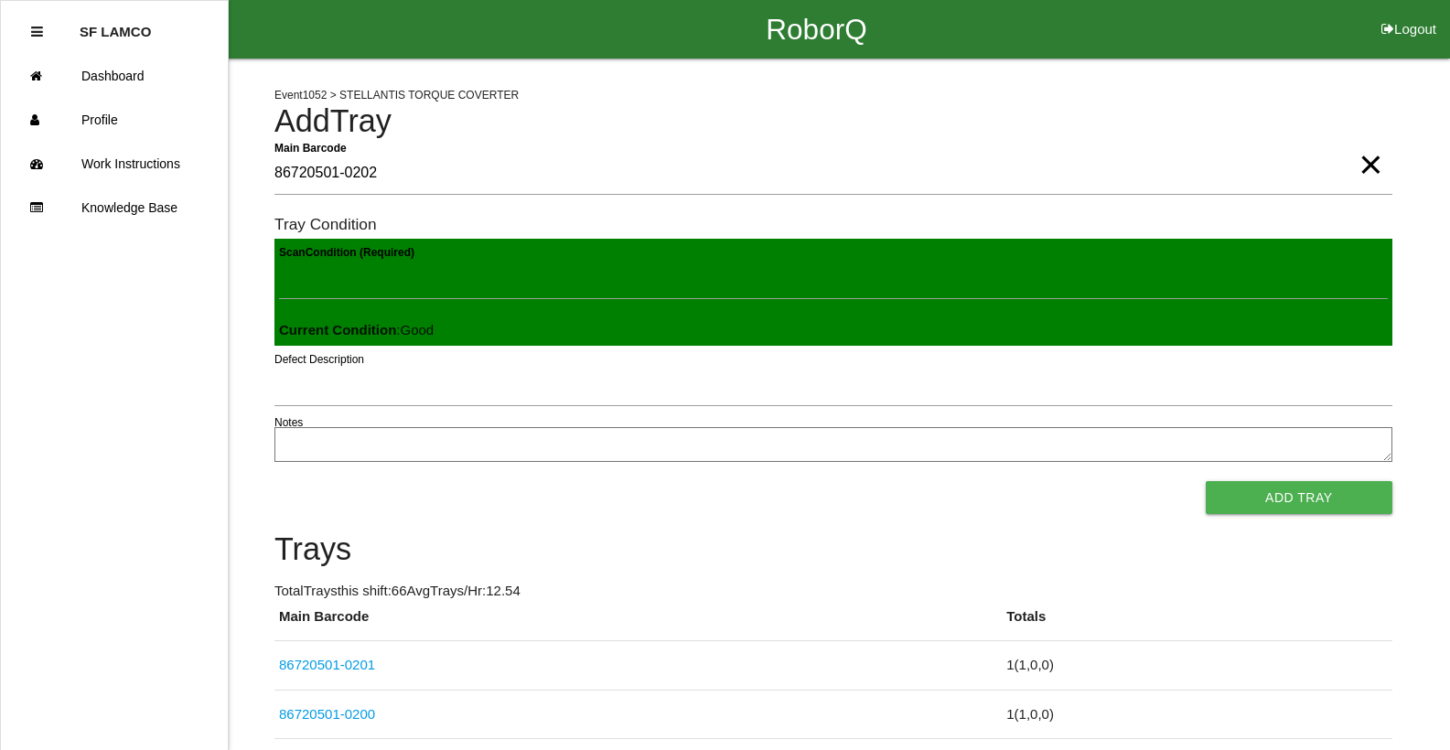
click at [1206, 481] on button "Add Tray" at bounding box center [1299, 497] width 187 height 33
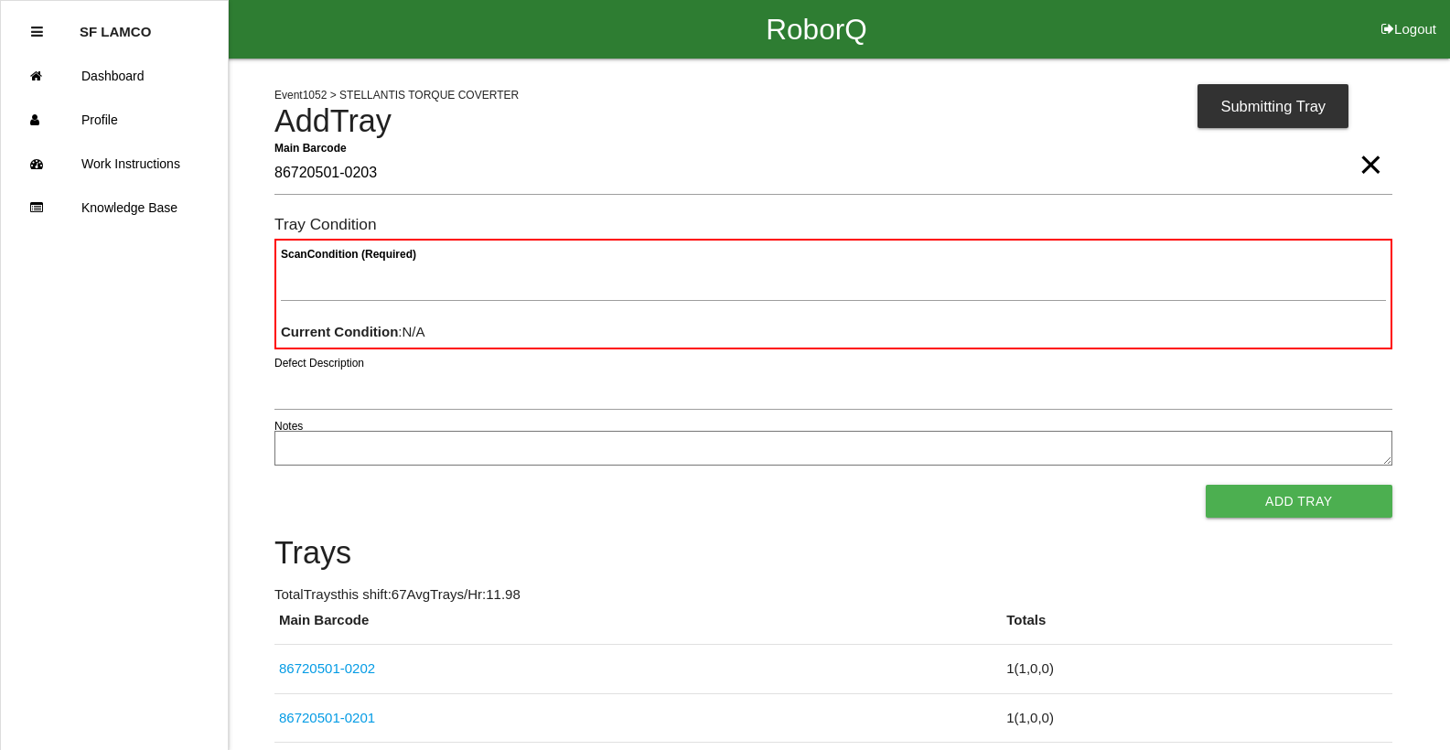
type Barcode "86720501-0203"
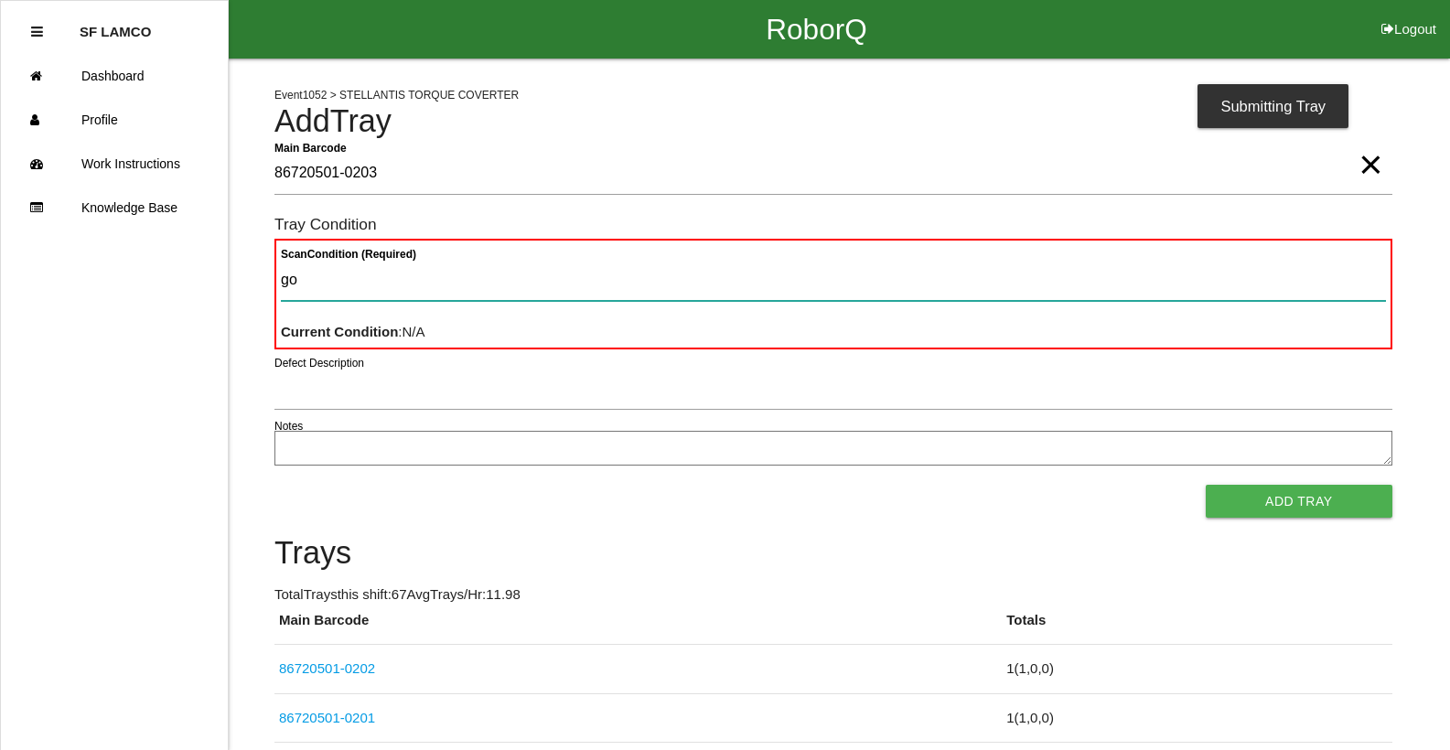
type Condition "goo"
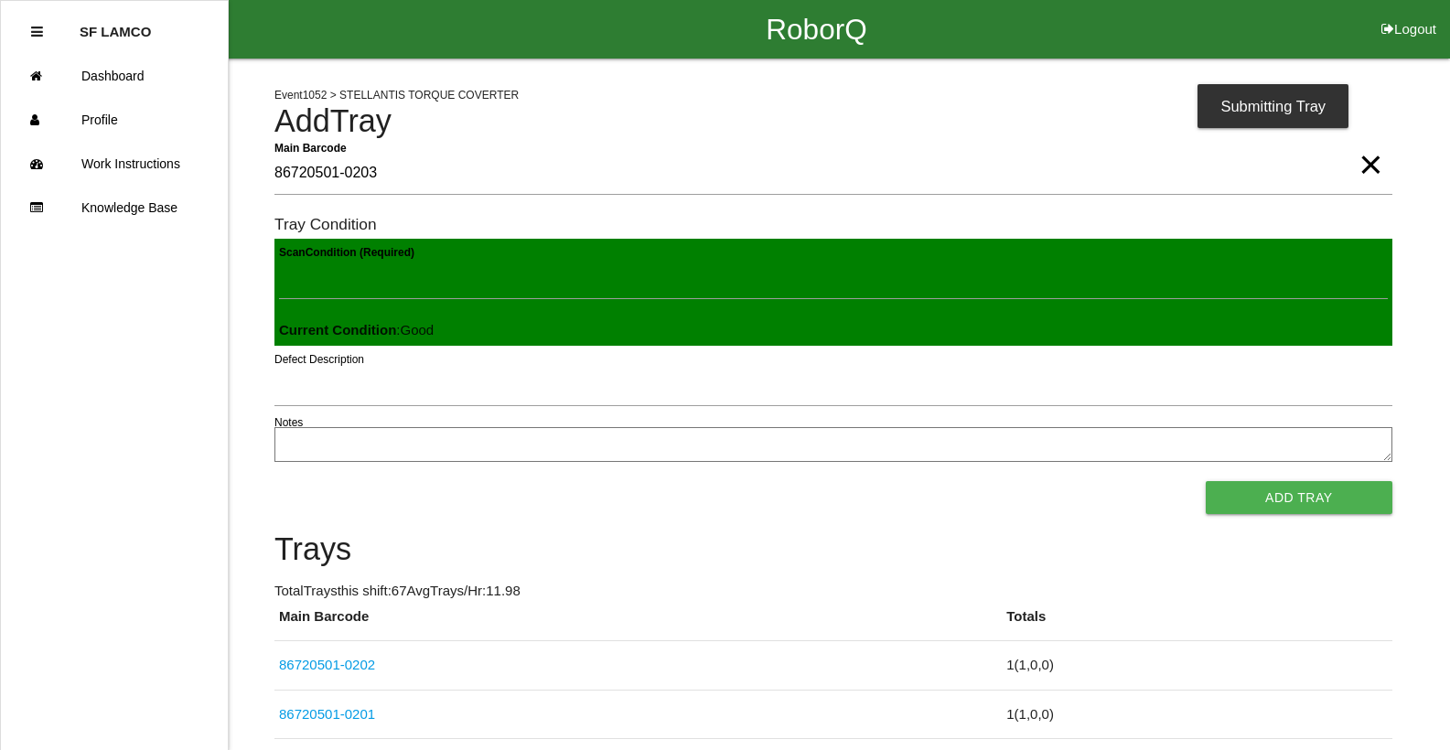
click at [1206, 481] on button "Add Tray" at bounding box center [1299, 497] width 187 height 33
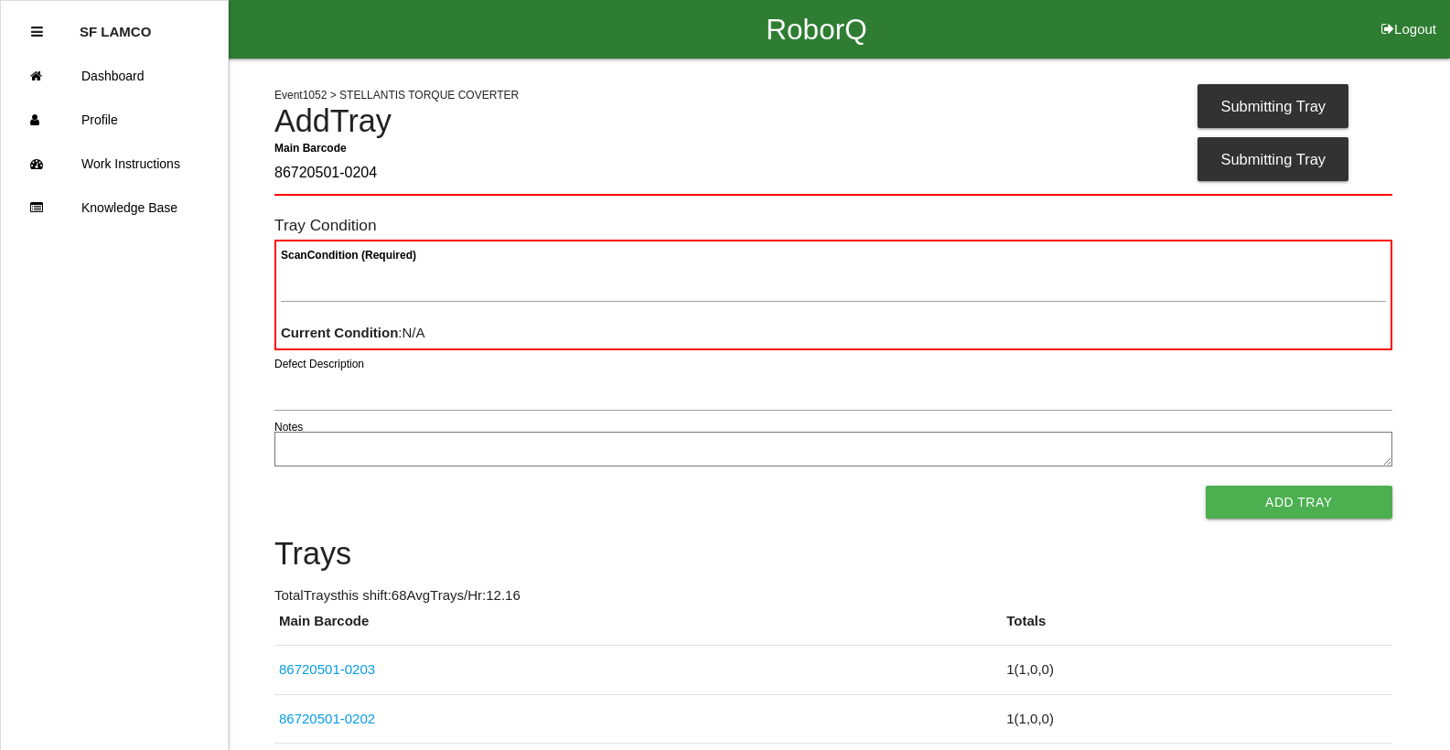
type Barcode "86720501-0204"
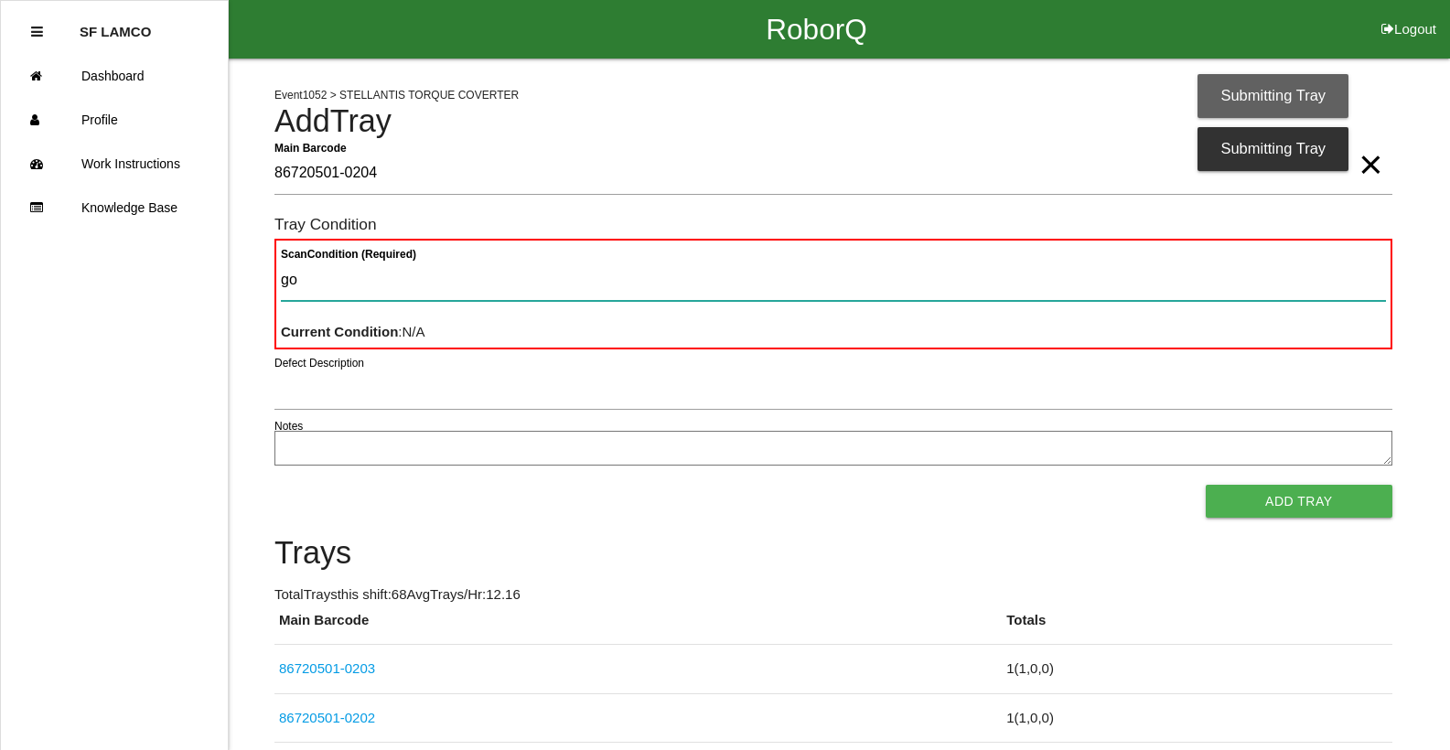
type Condition "goo"
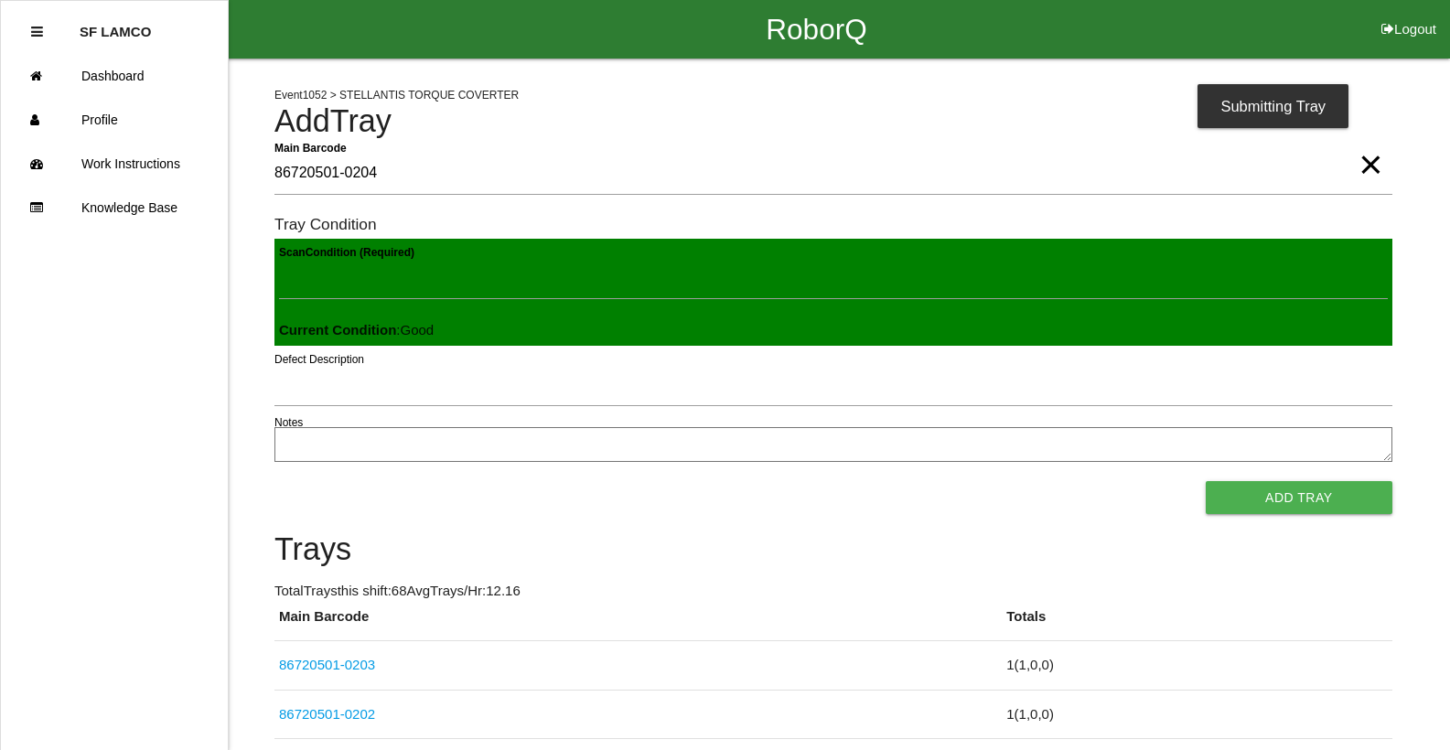
click button "Add Tray" at bounding box center [1299, 497] width 187 height 33
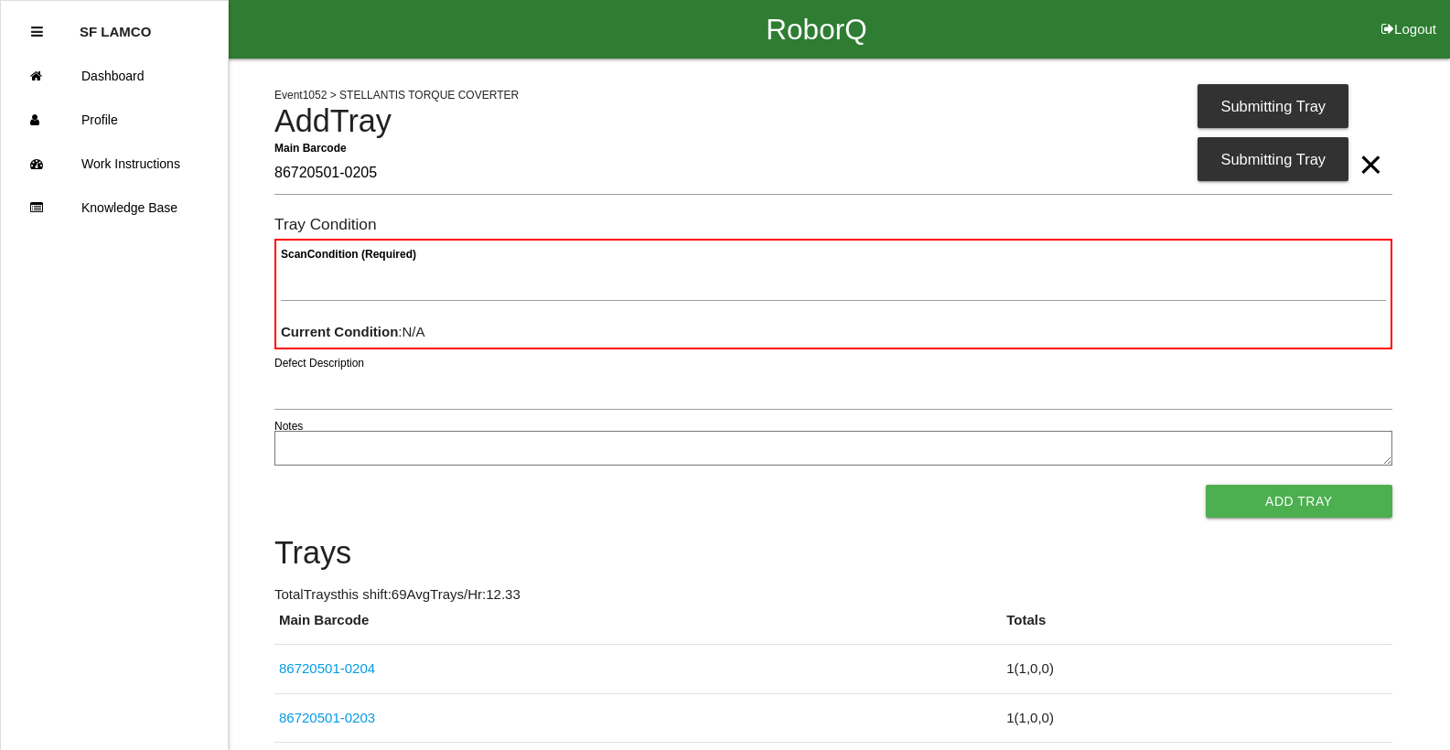
type Barcode "86720501-0205"
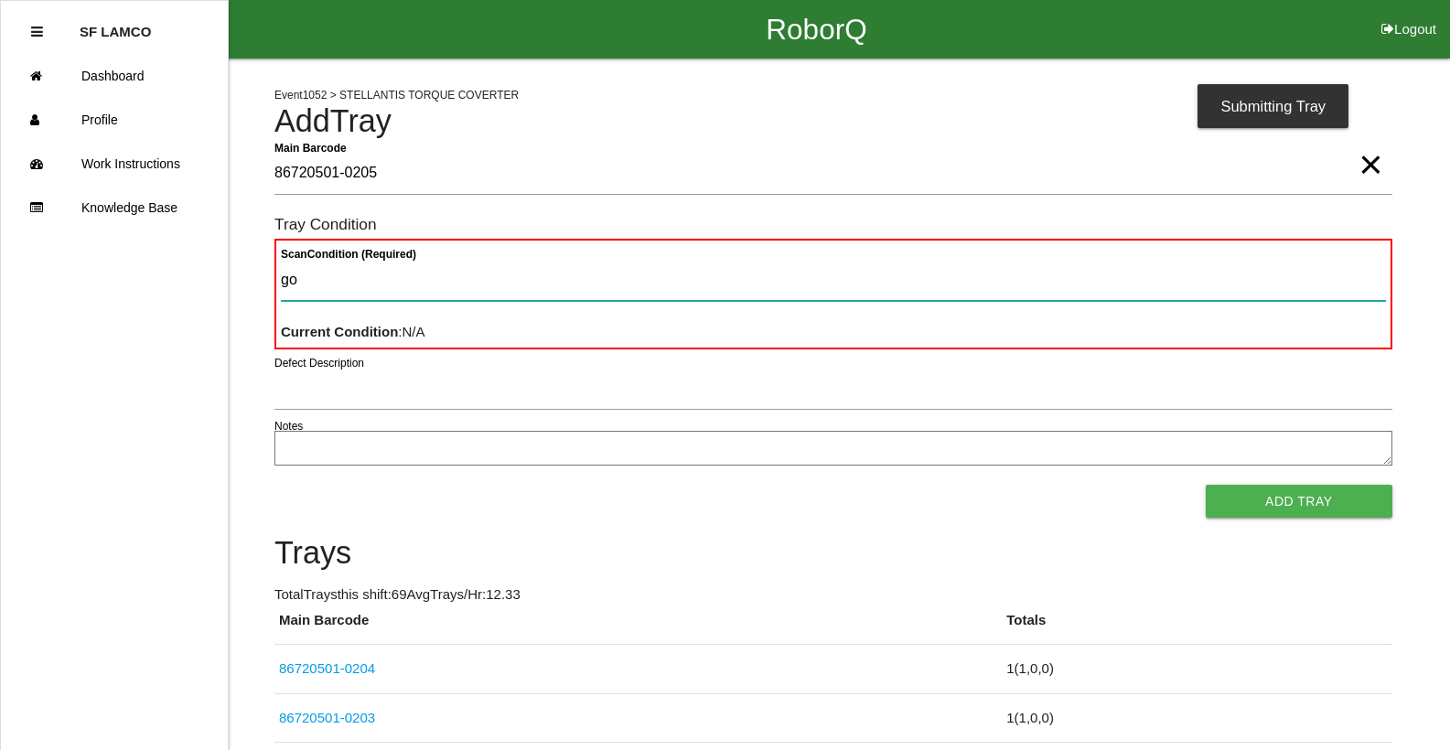
type Condition "goo"
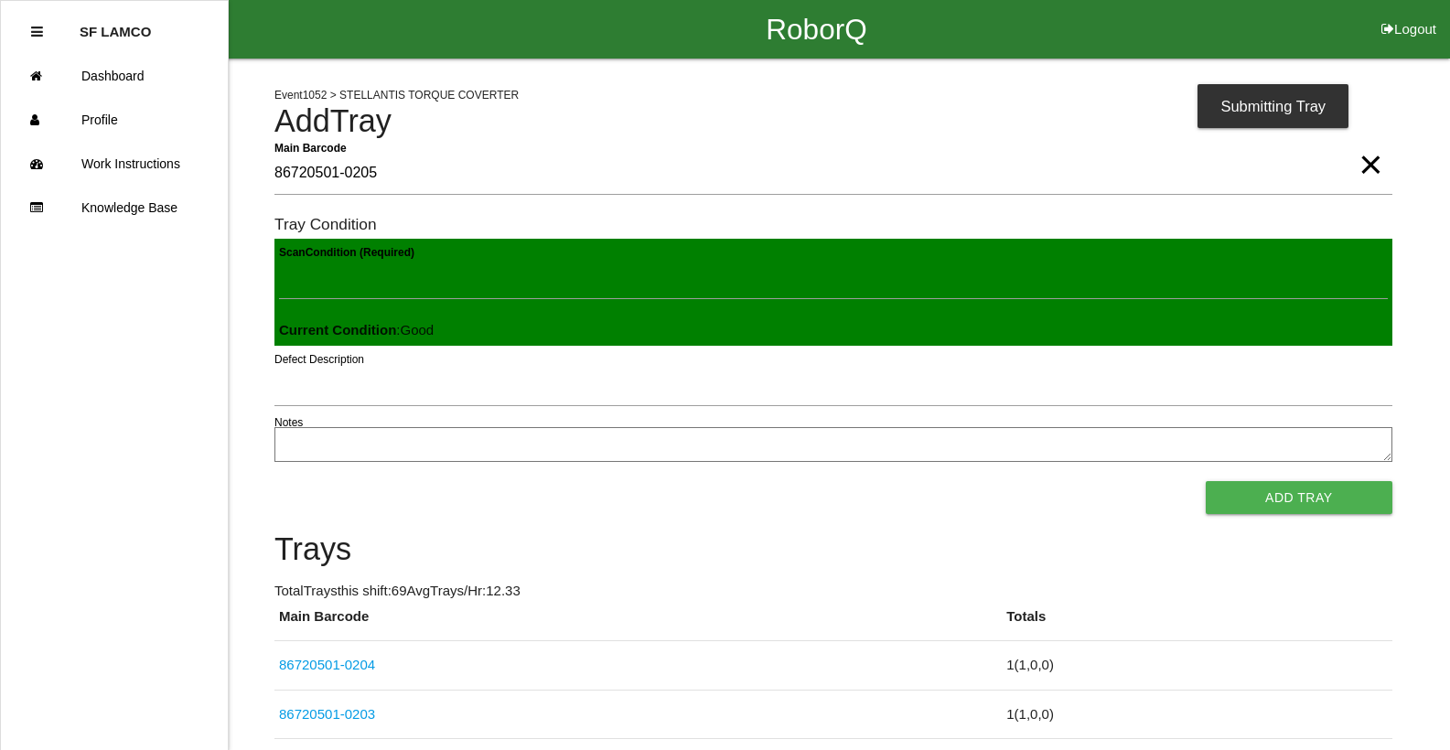
click at [1206, 481] on button "Add Tray" at bounding box center [1299, 497] width 187 height 33
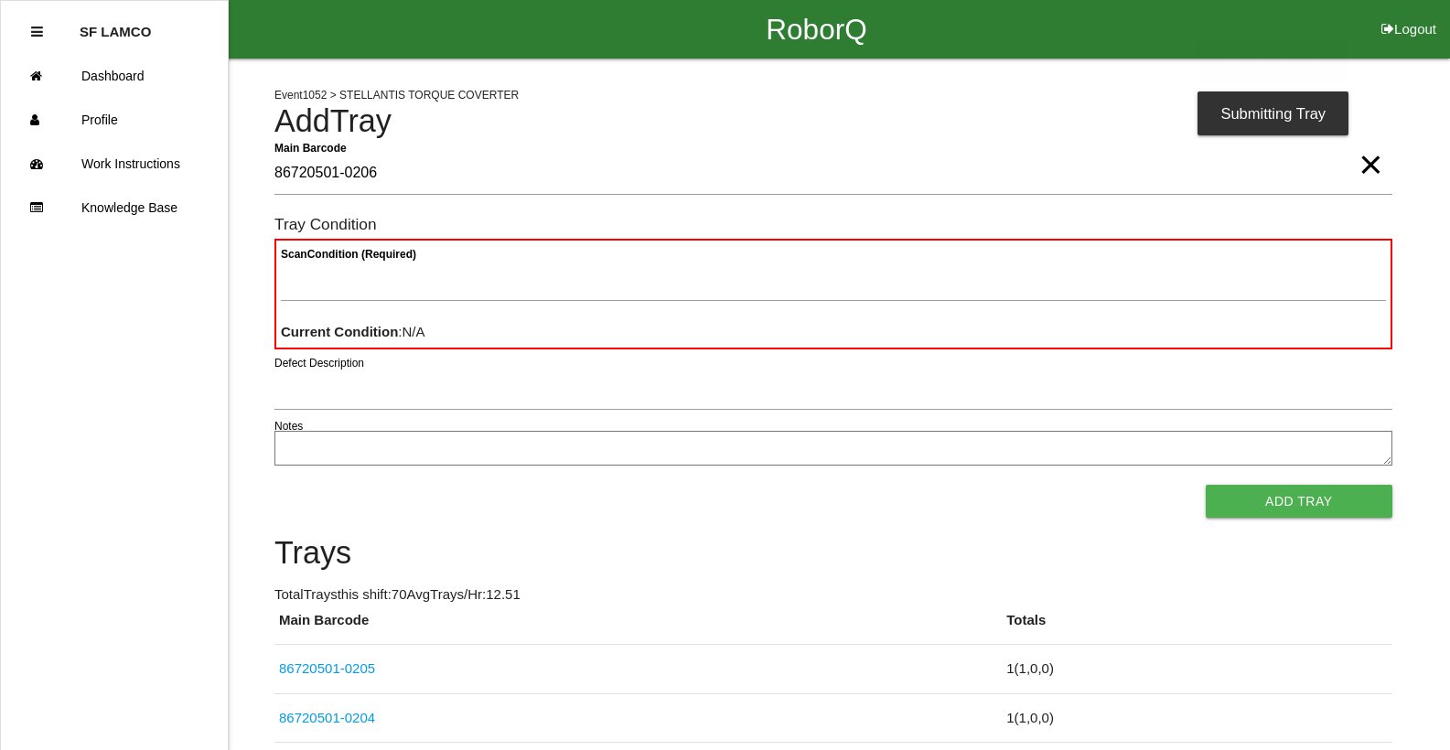
type Barcode "86720501-0206"
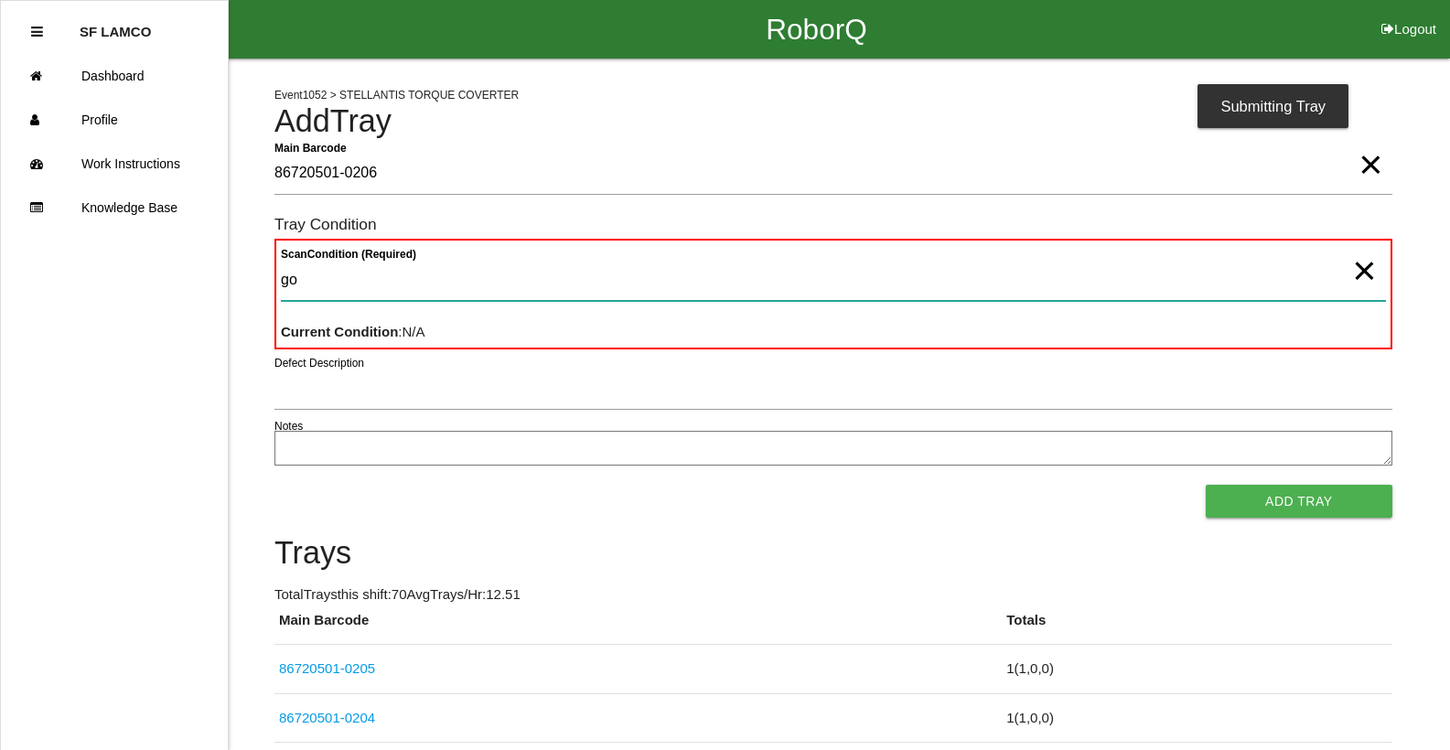
type Condition "goo"
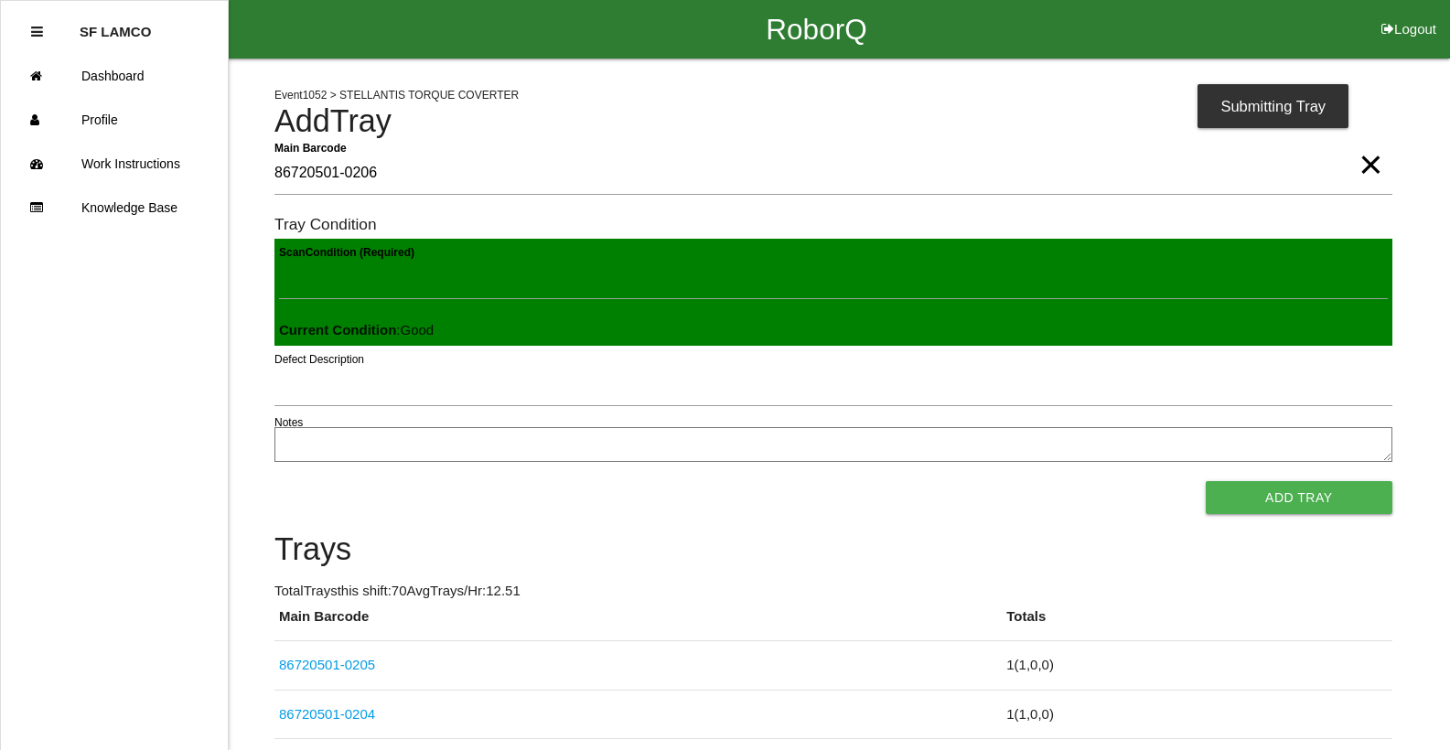
click at [1206, 481] on button "Add Tray" at bounding box center [1299, 497] width 187 height 33
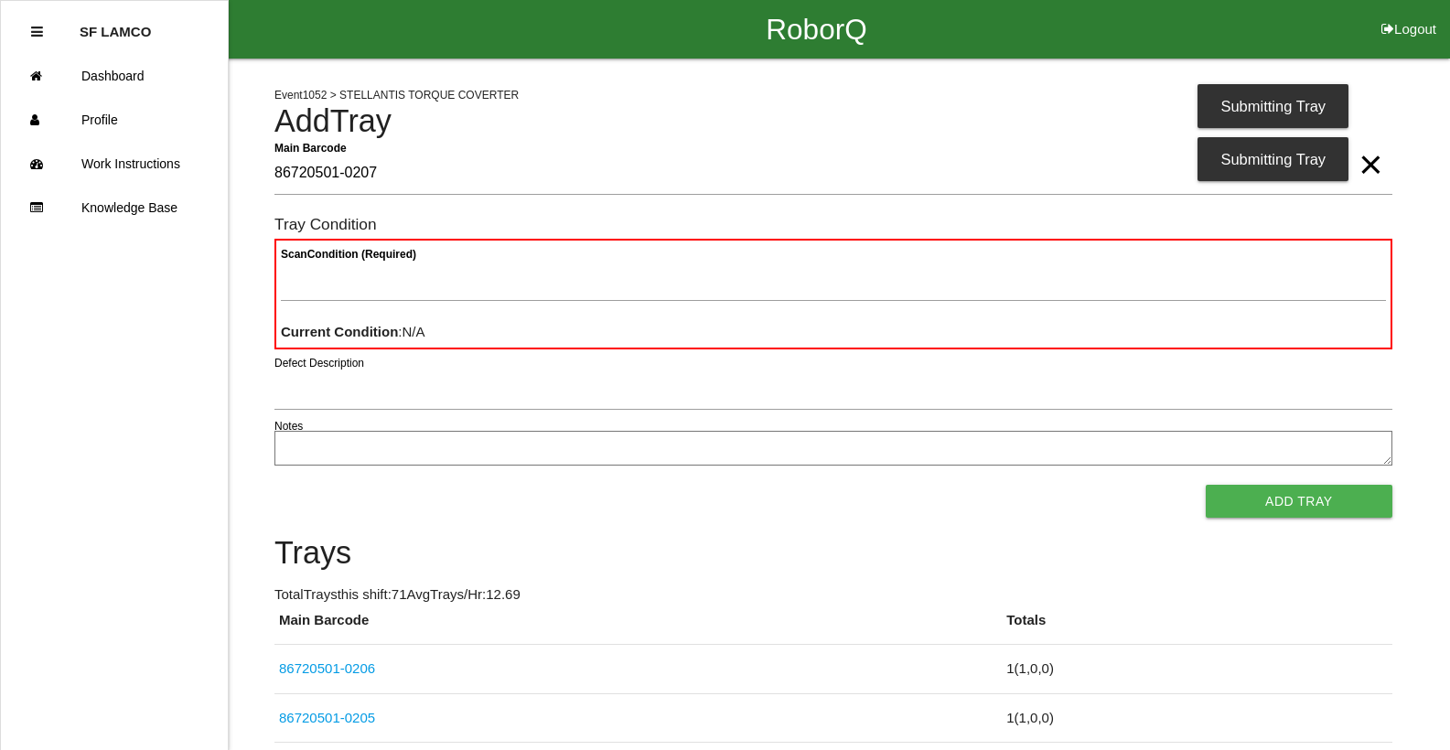
type Barcode "86720501-0207"
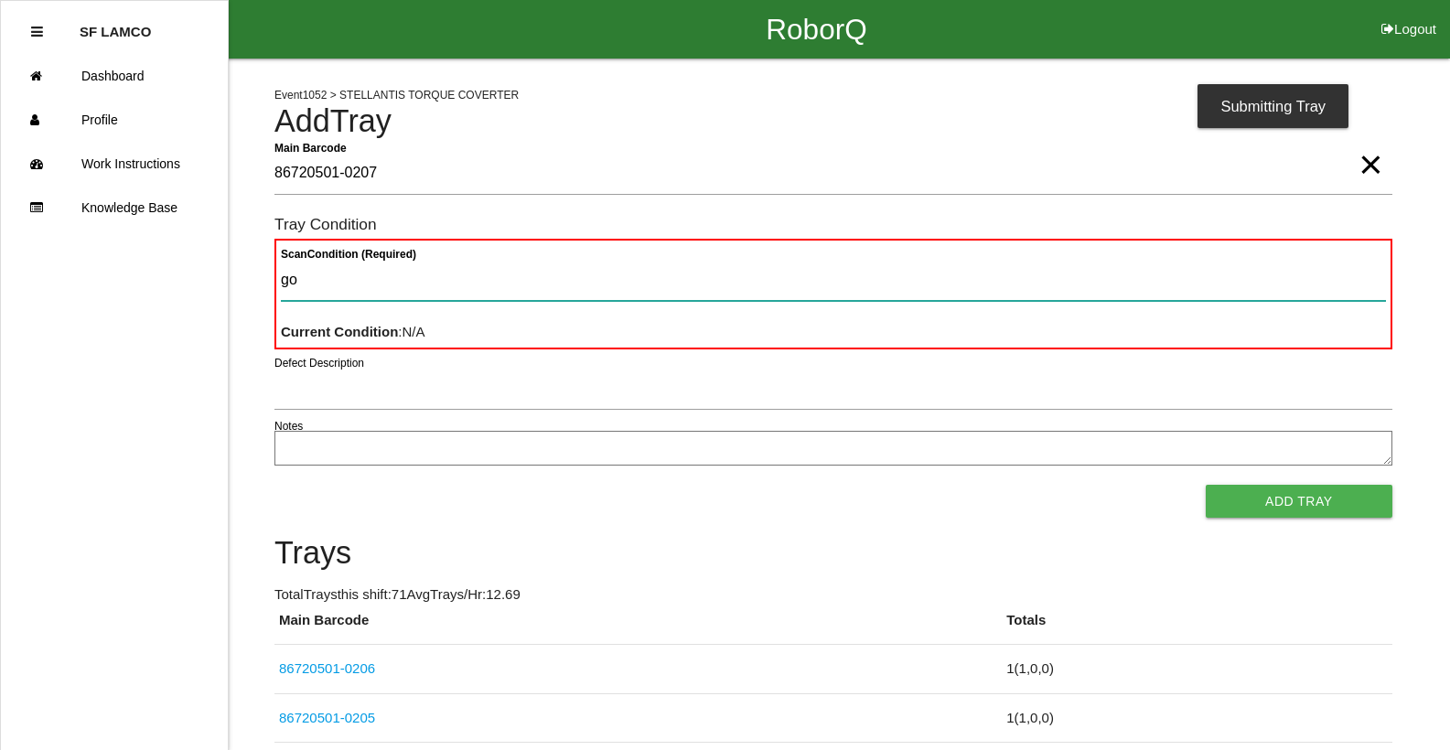
type Condition "goo"
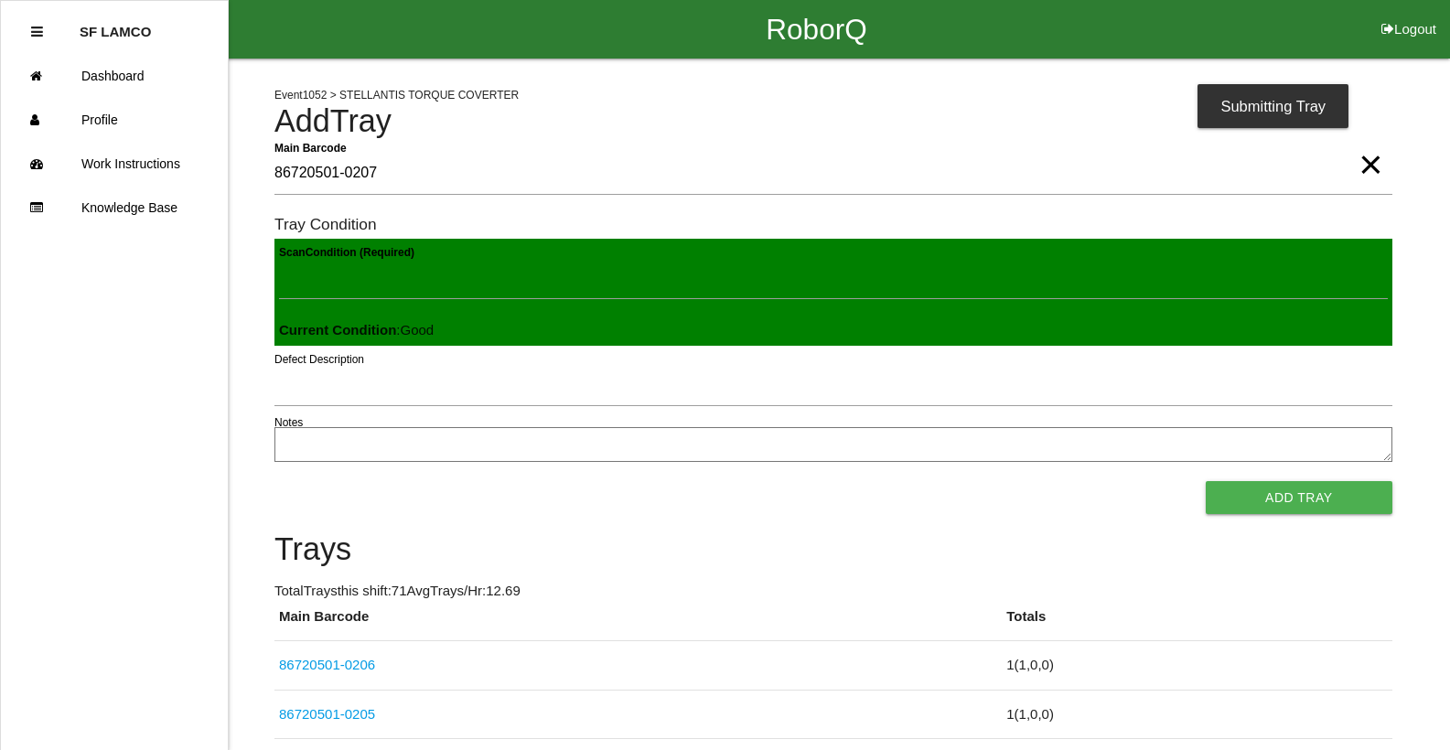
click at [1206, 481] on button "Add Tray" at bounding box center [1299, 497] width 187 height 33
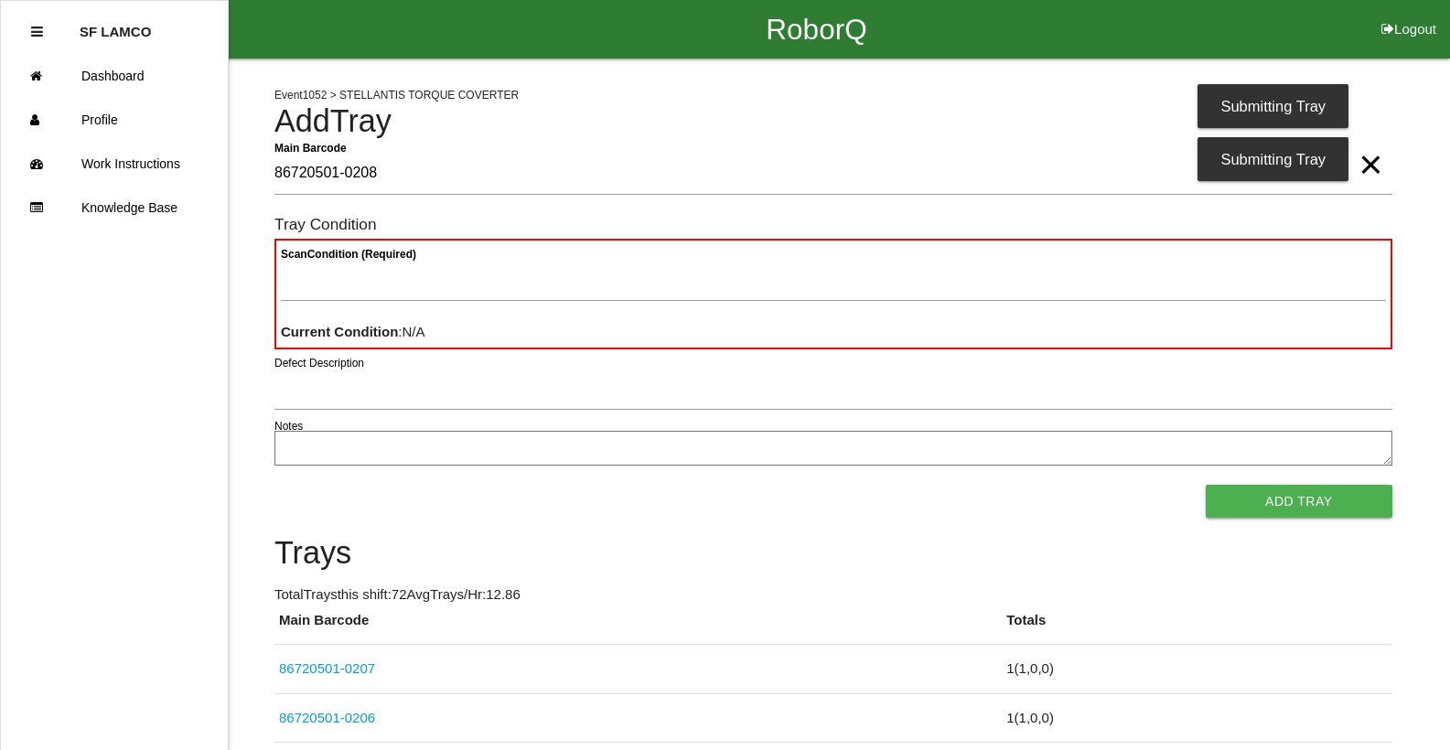
type Barcode "86720501-0208"
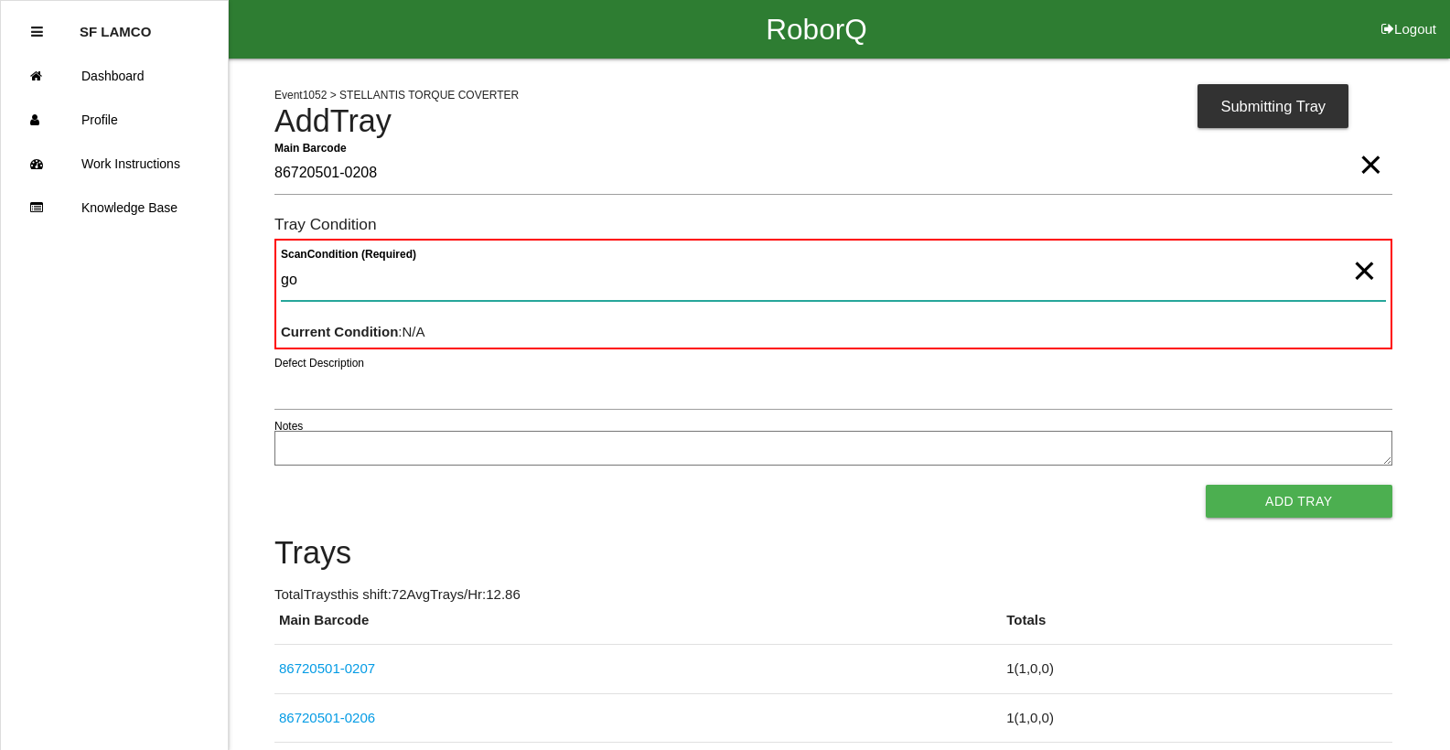
type Condition "goo"
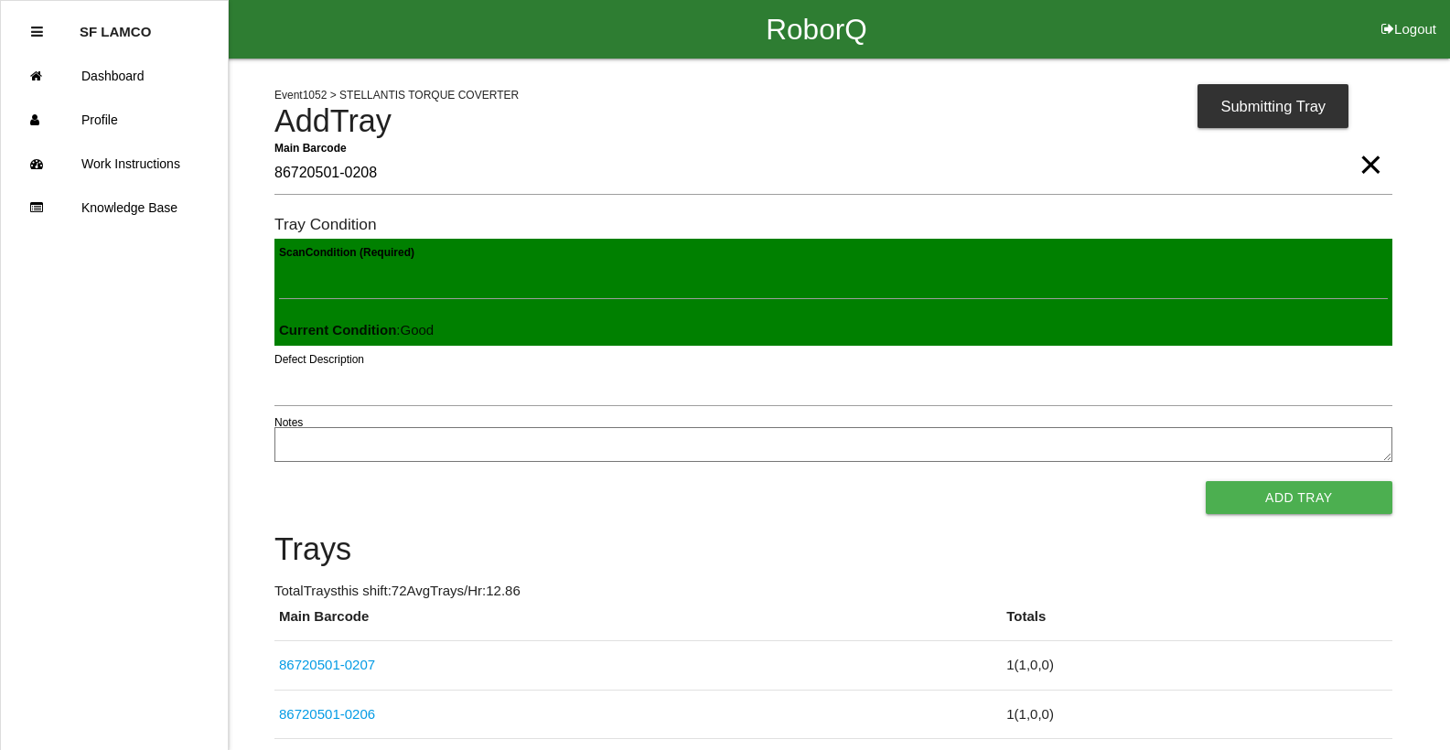
click at [1206, 481] on button "Add Tray" at bounding box center [1299, 497] width 187 height 33
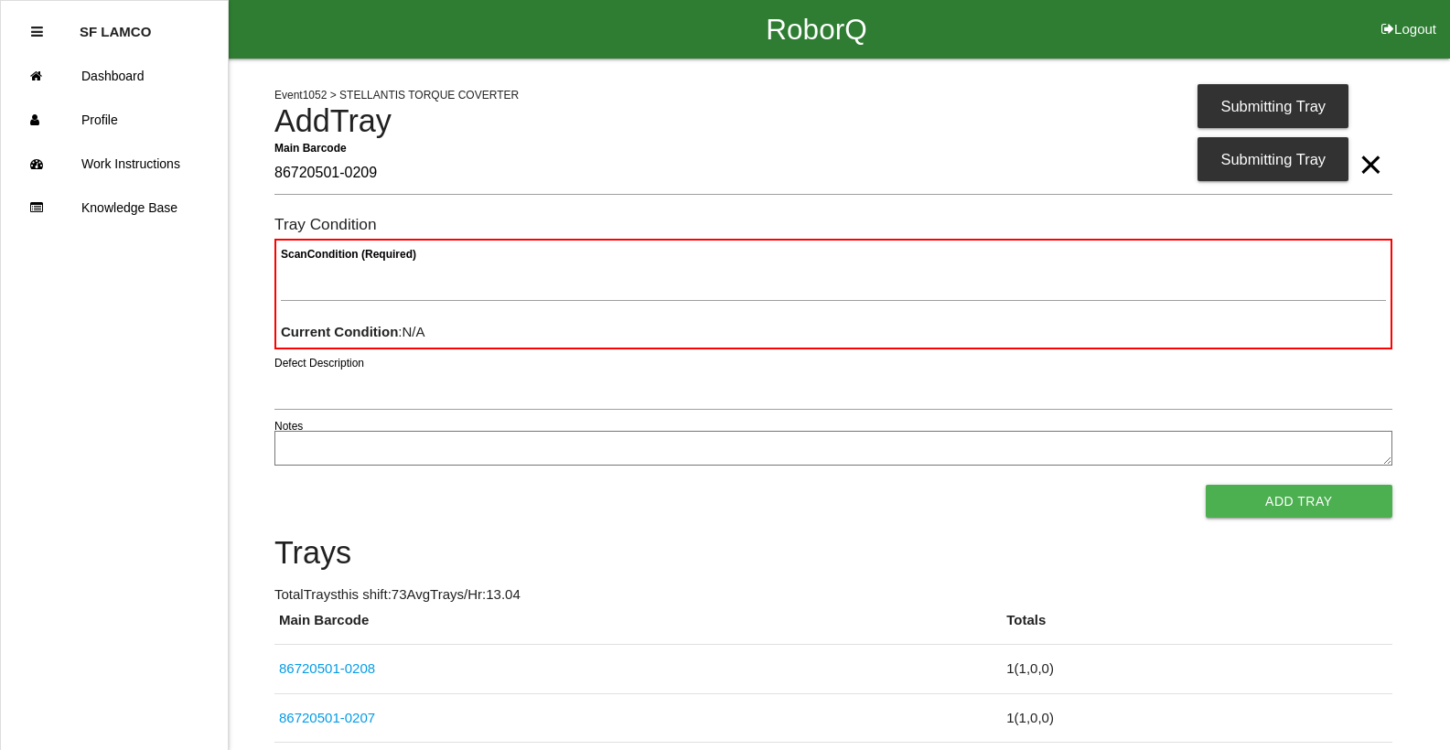
type Barcode "86720501-0209"
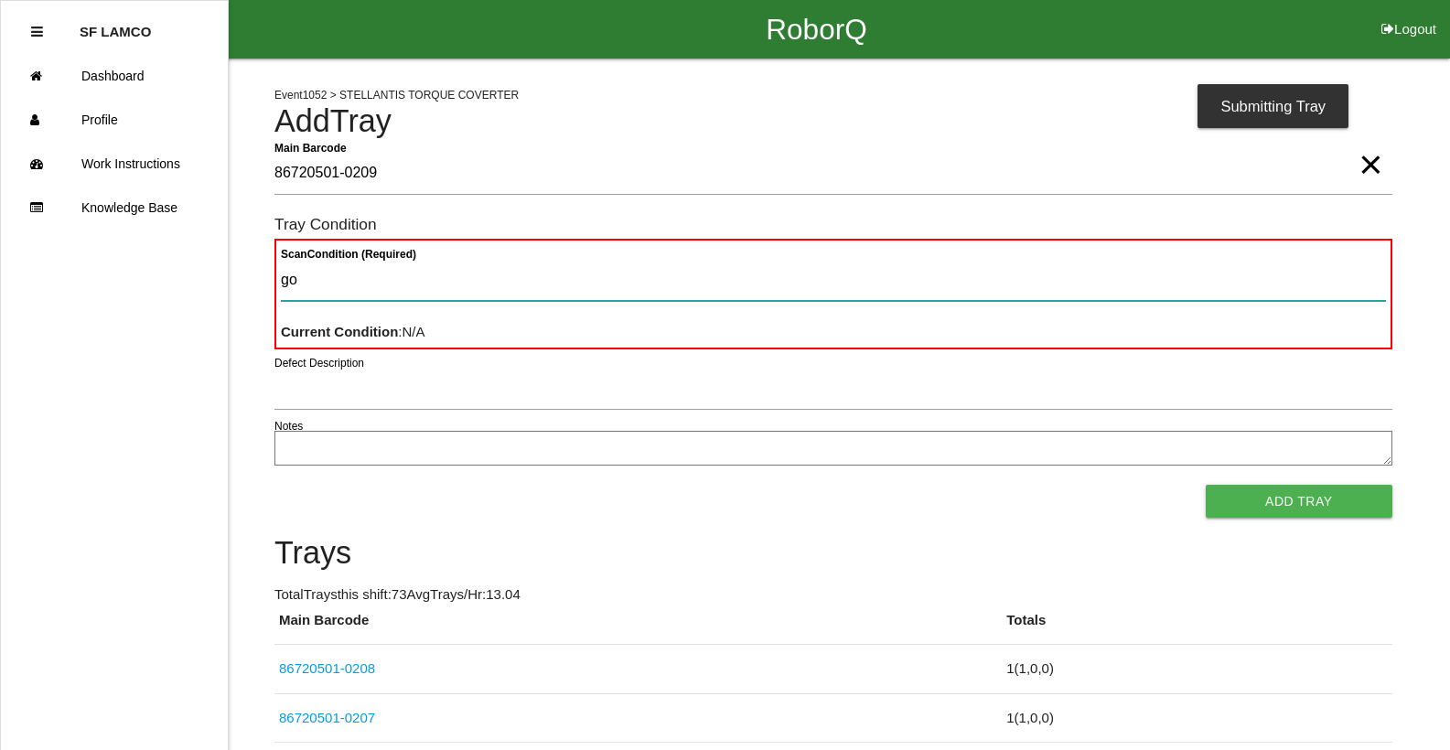
type Condition "goo"
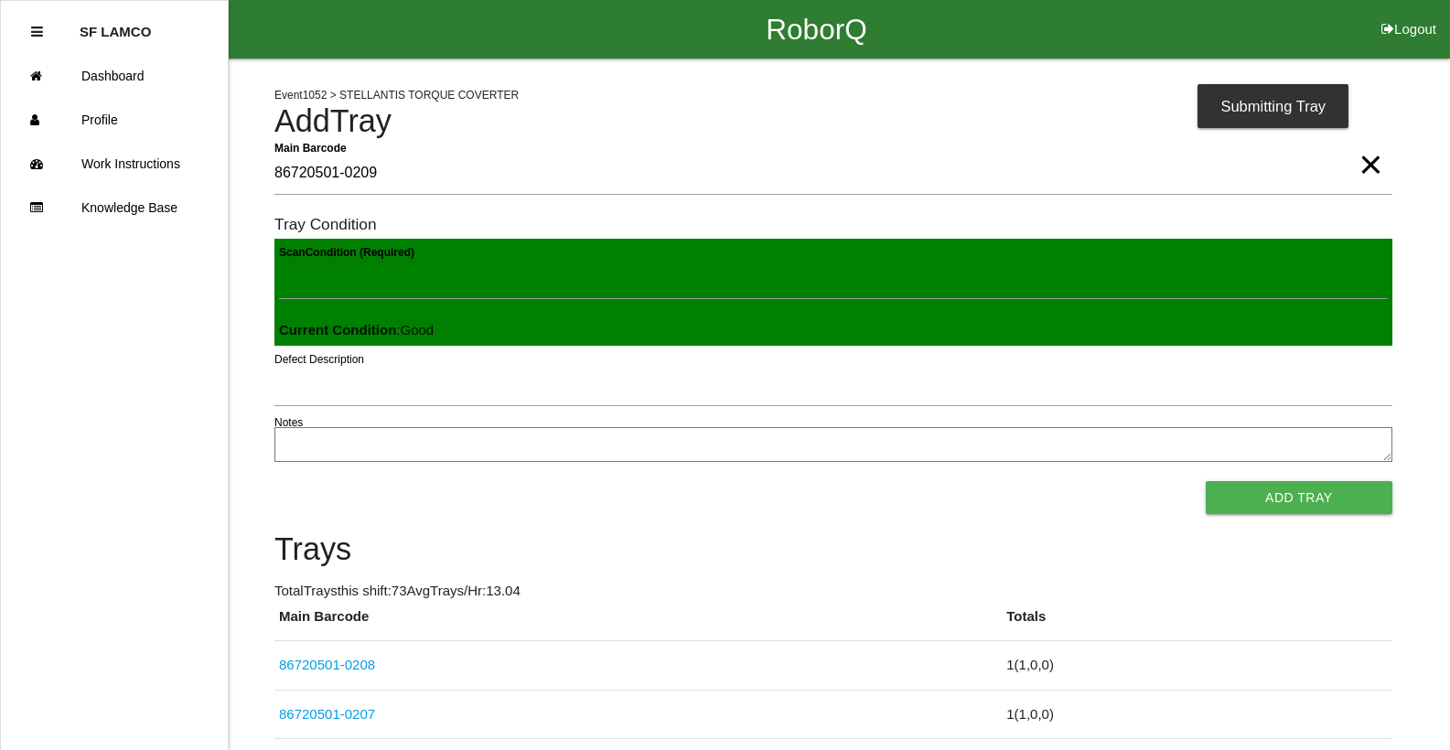
click at [1206, 481] on button "Add Tray" at bounding box center [1299, 497] width 187 height 33
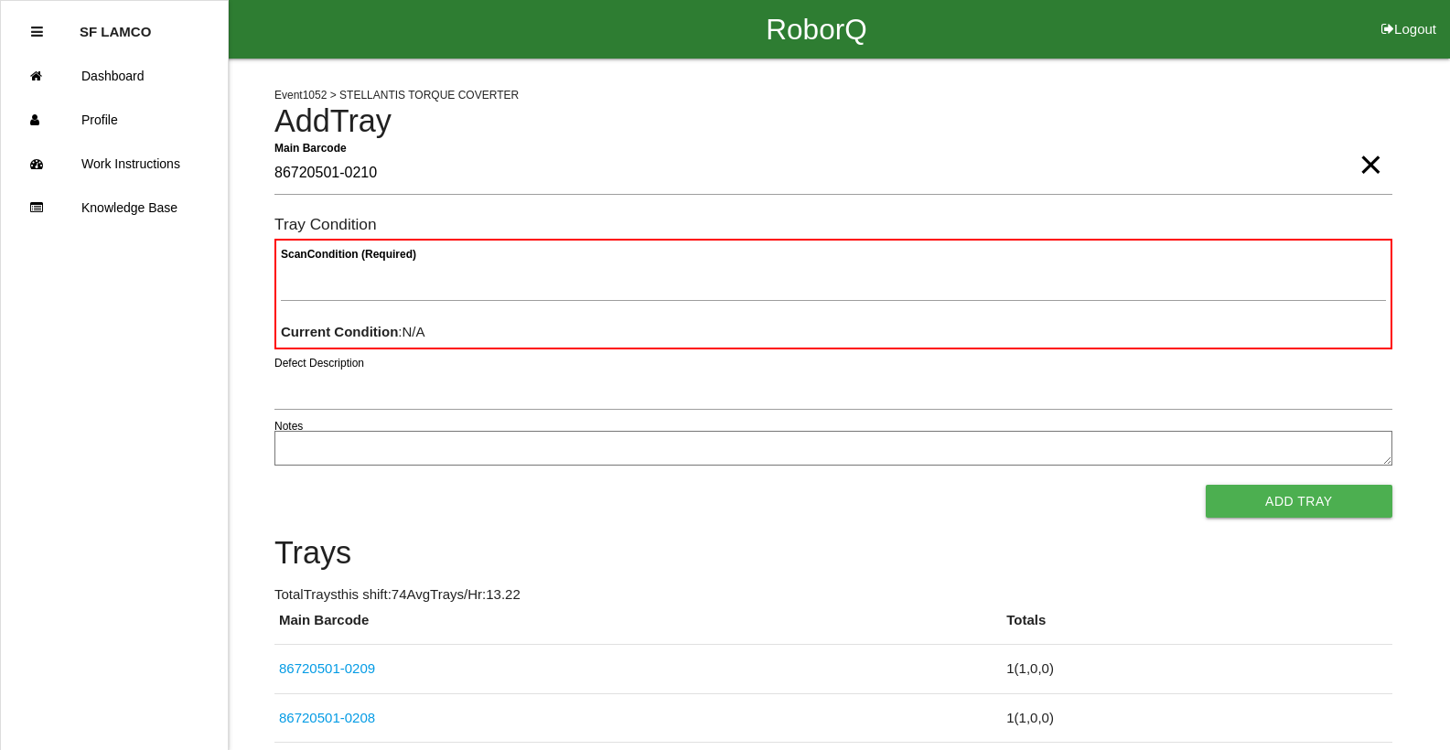
type Barcode "86720501-0210"
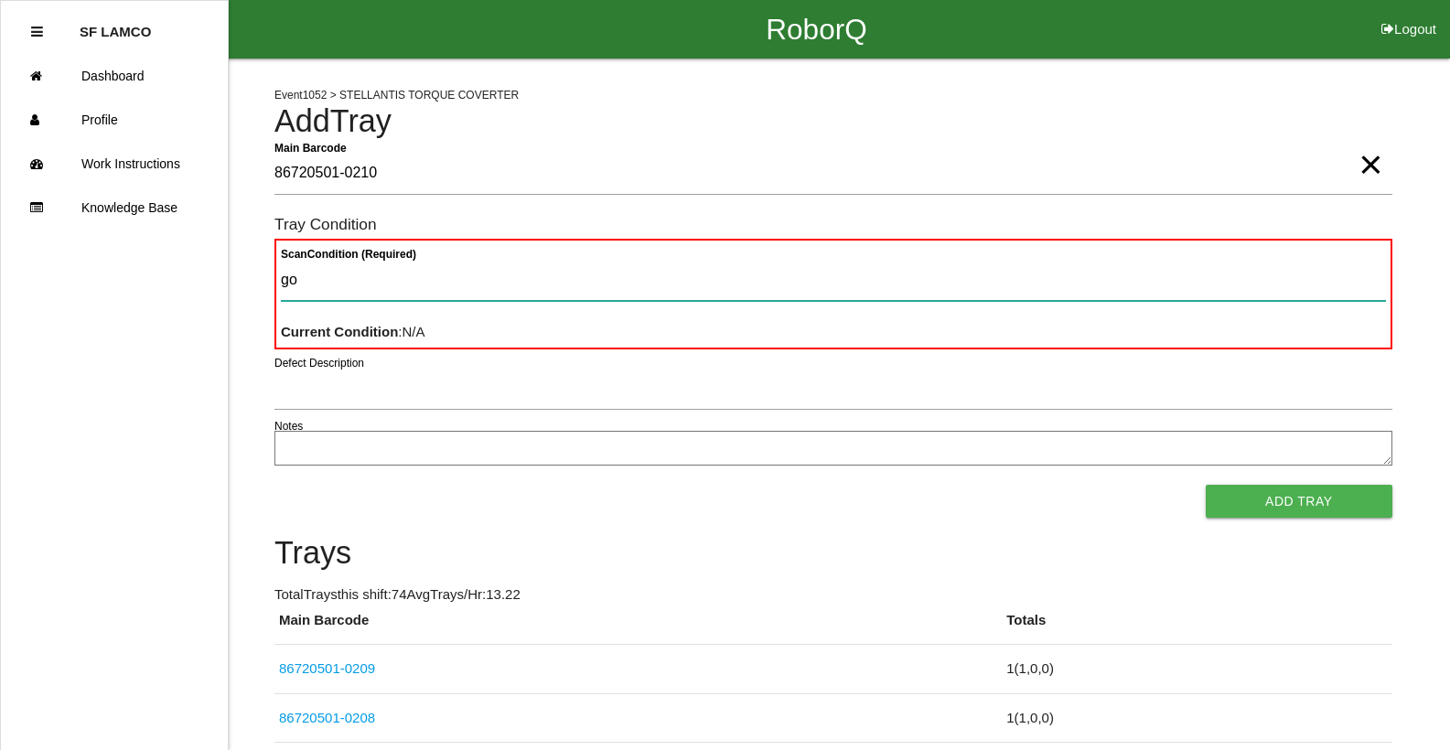
type Condition "goo"
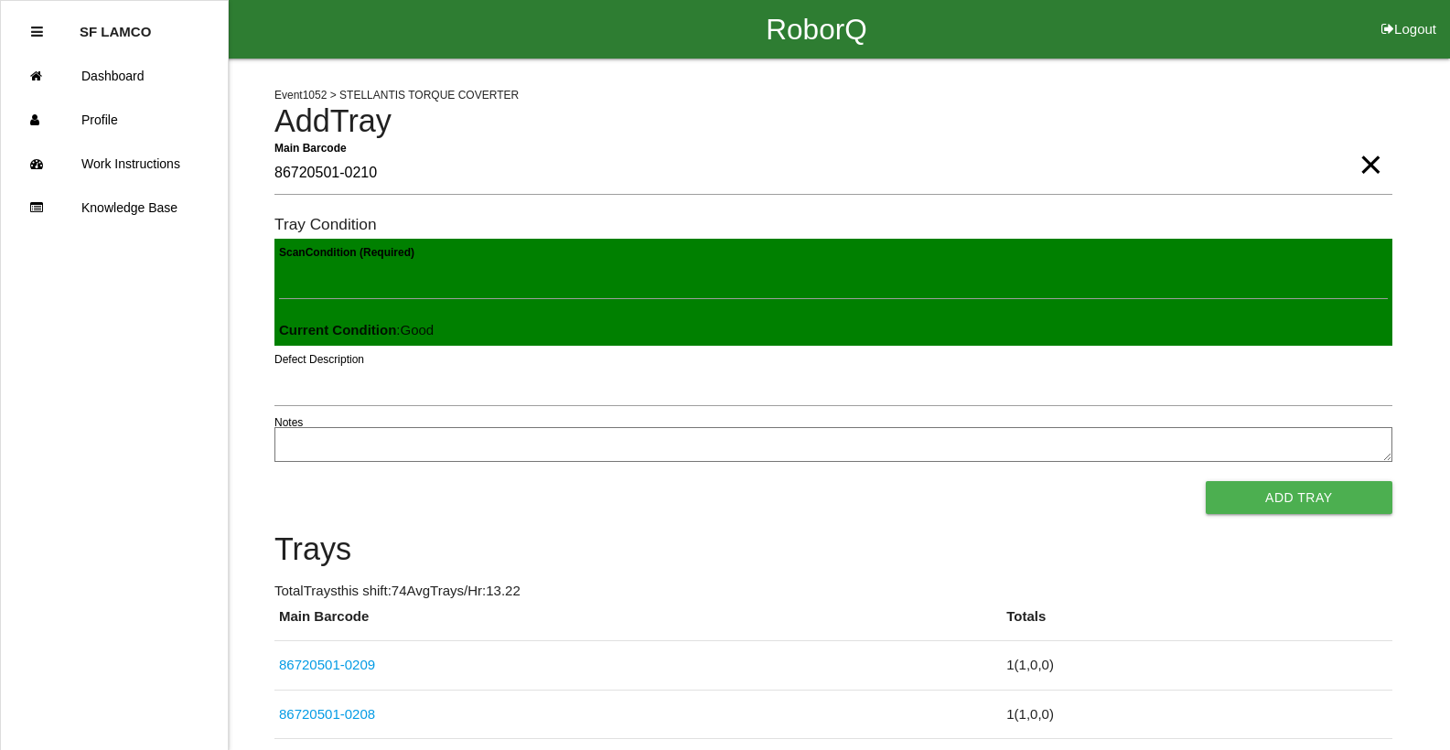
click at [1206, 481] on button "Add Tray" at bounding box center [1299, 497] width 187 height 33
